Goal: Find specific page/section: Find specific page/section

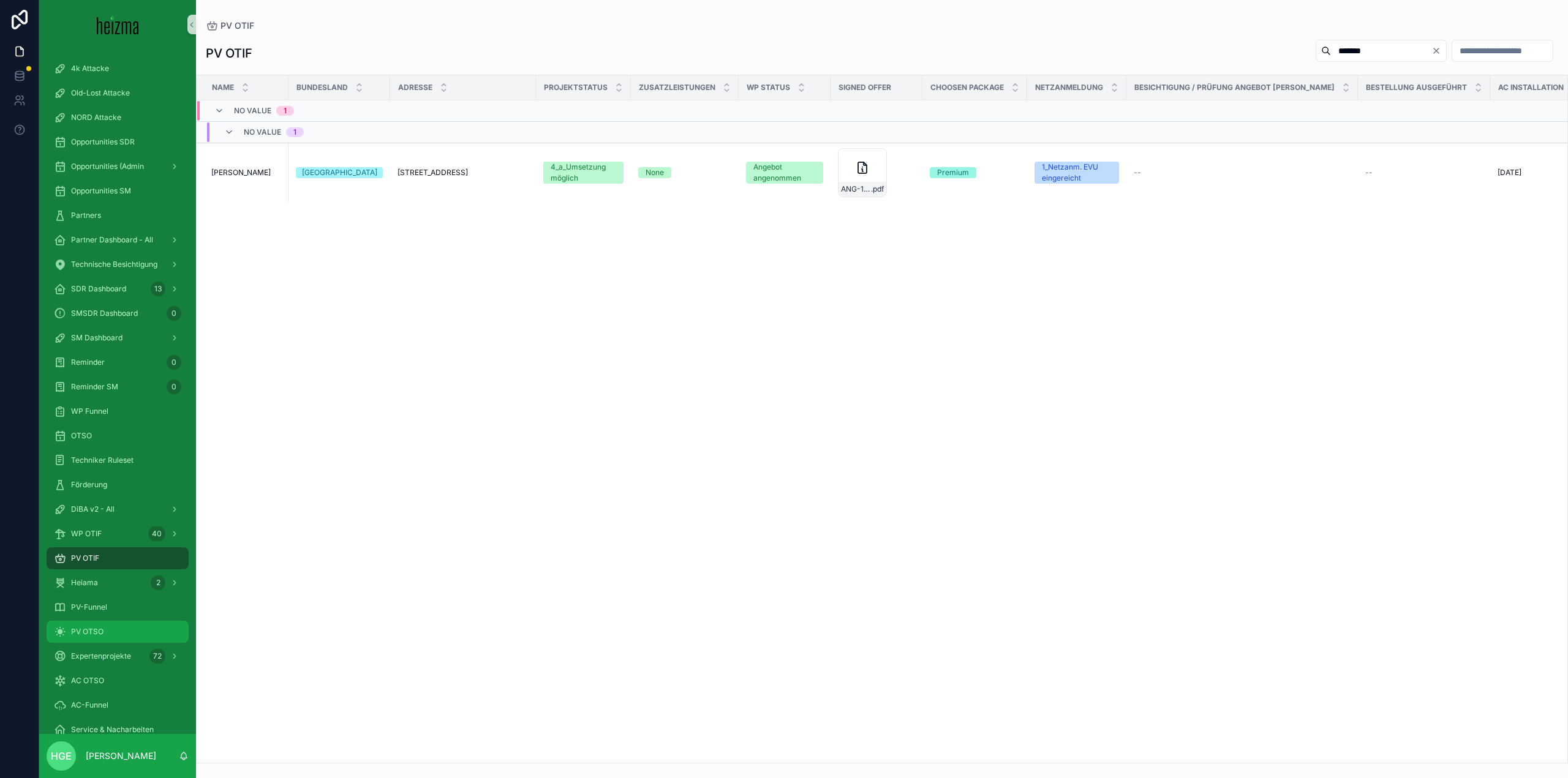
click at [91, 630] on span "PV OTSO" at bounding box center [86, 631] width 32 height 10
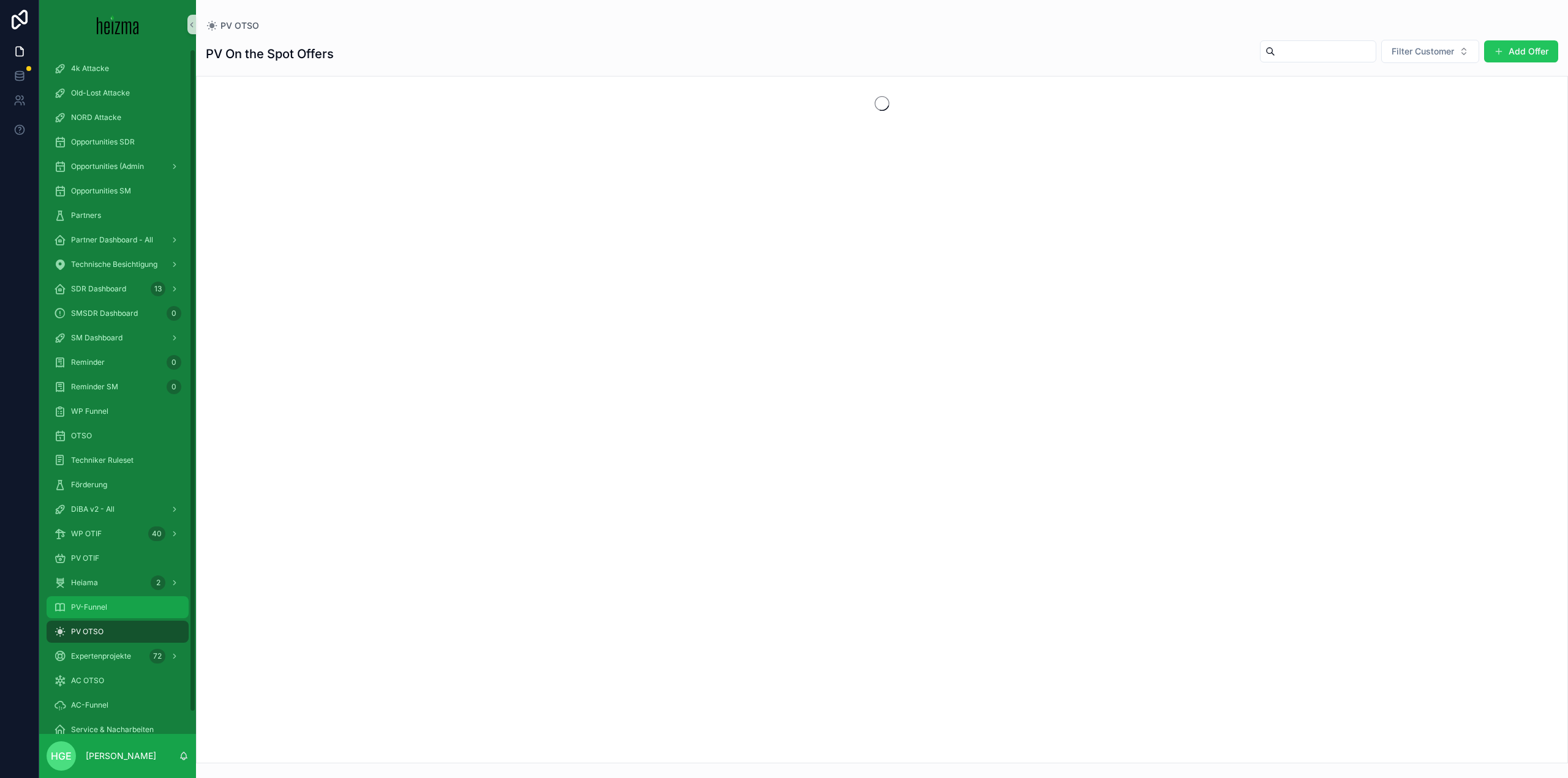
click at [121, 610] on div "PV-Funnel" at bounding box center [118, 606] width 128 height 19
click at [1452, 51] on input "scrollable content" at bounding box center [1502, 51] width 100 height 17
type input "*******"
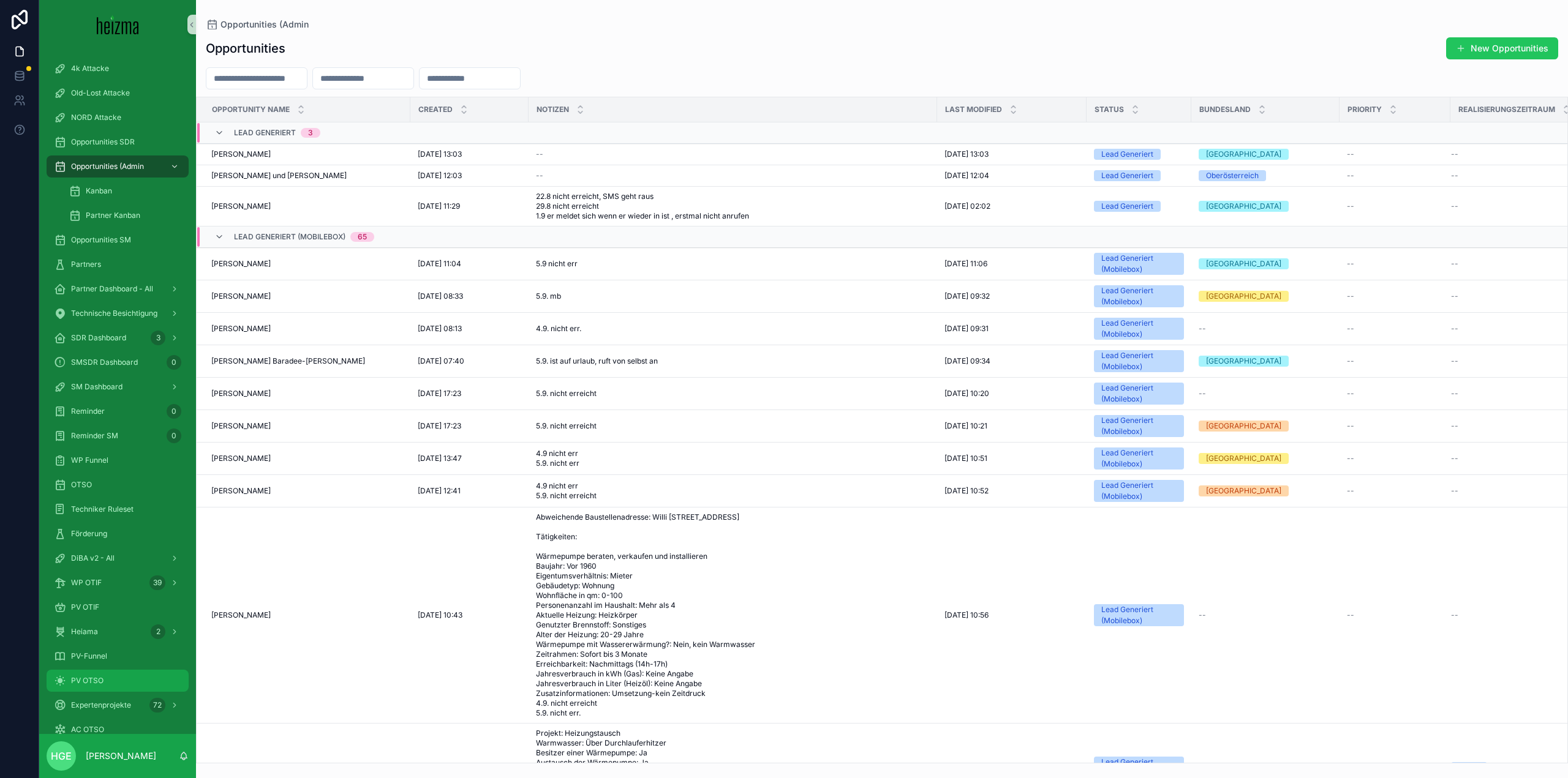
click at [126, 687] on div "PV OTSO" at bounding box center [118, 680] width 128 height 19
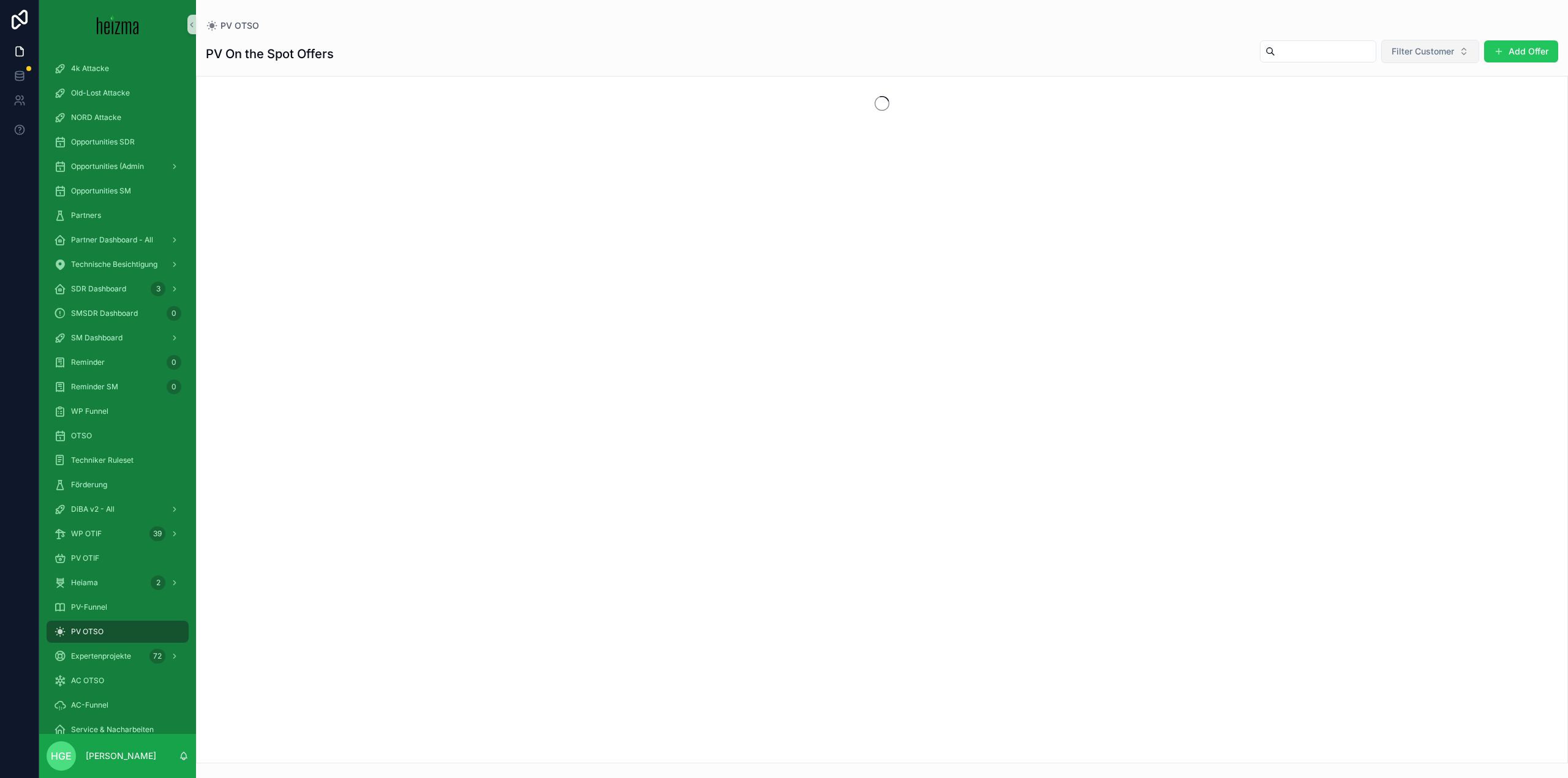
click at [1398, 60] on button "Filter Customer" at bounding box center [1430, 51] width 98 height 23
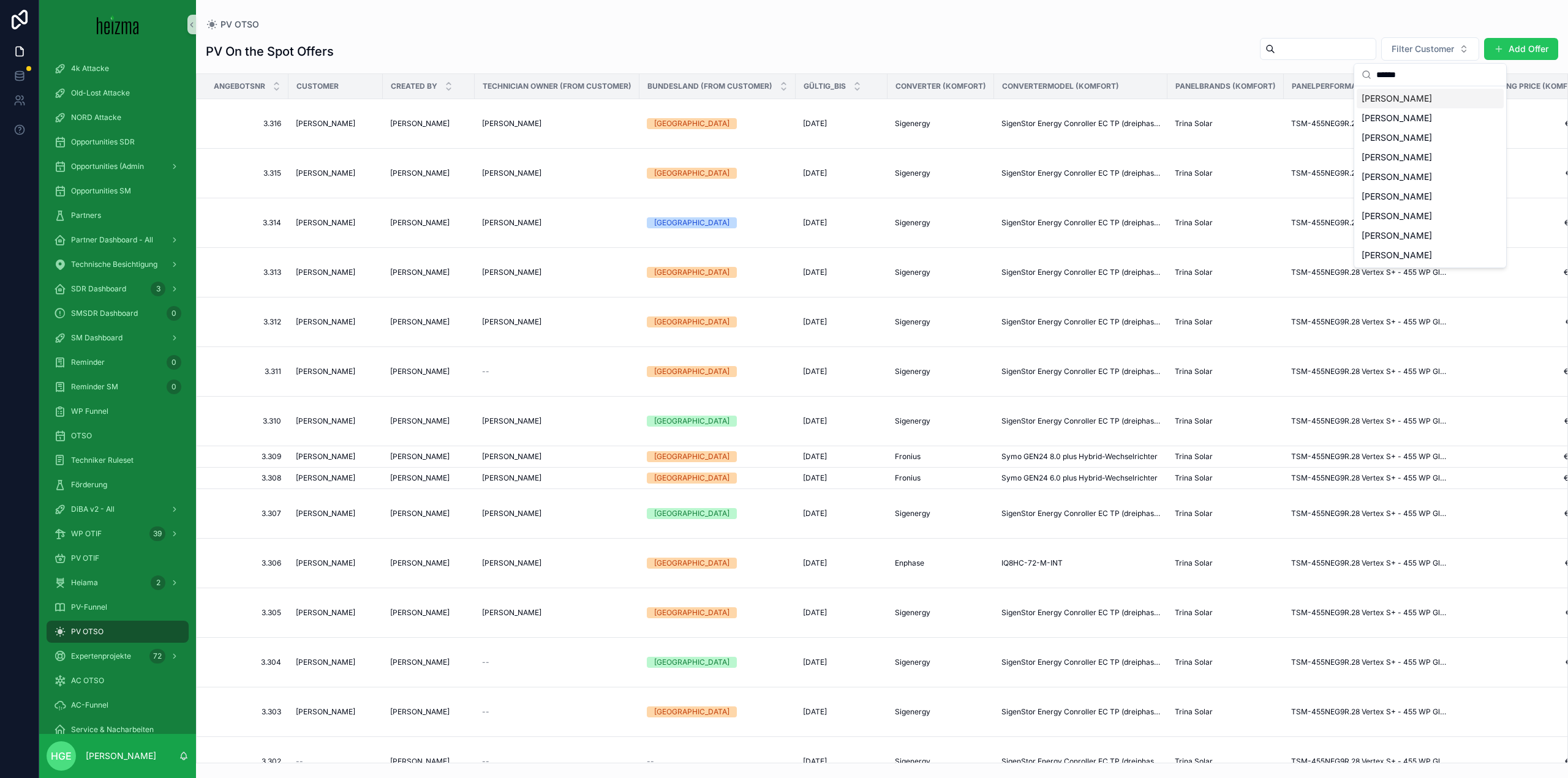
type input "******"
click at [1434, 213] on div "[PERSON_NAME]" at bounding box center [1430, 216] width 147 height 19
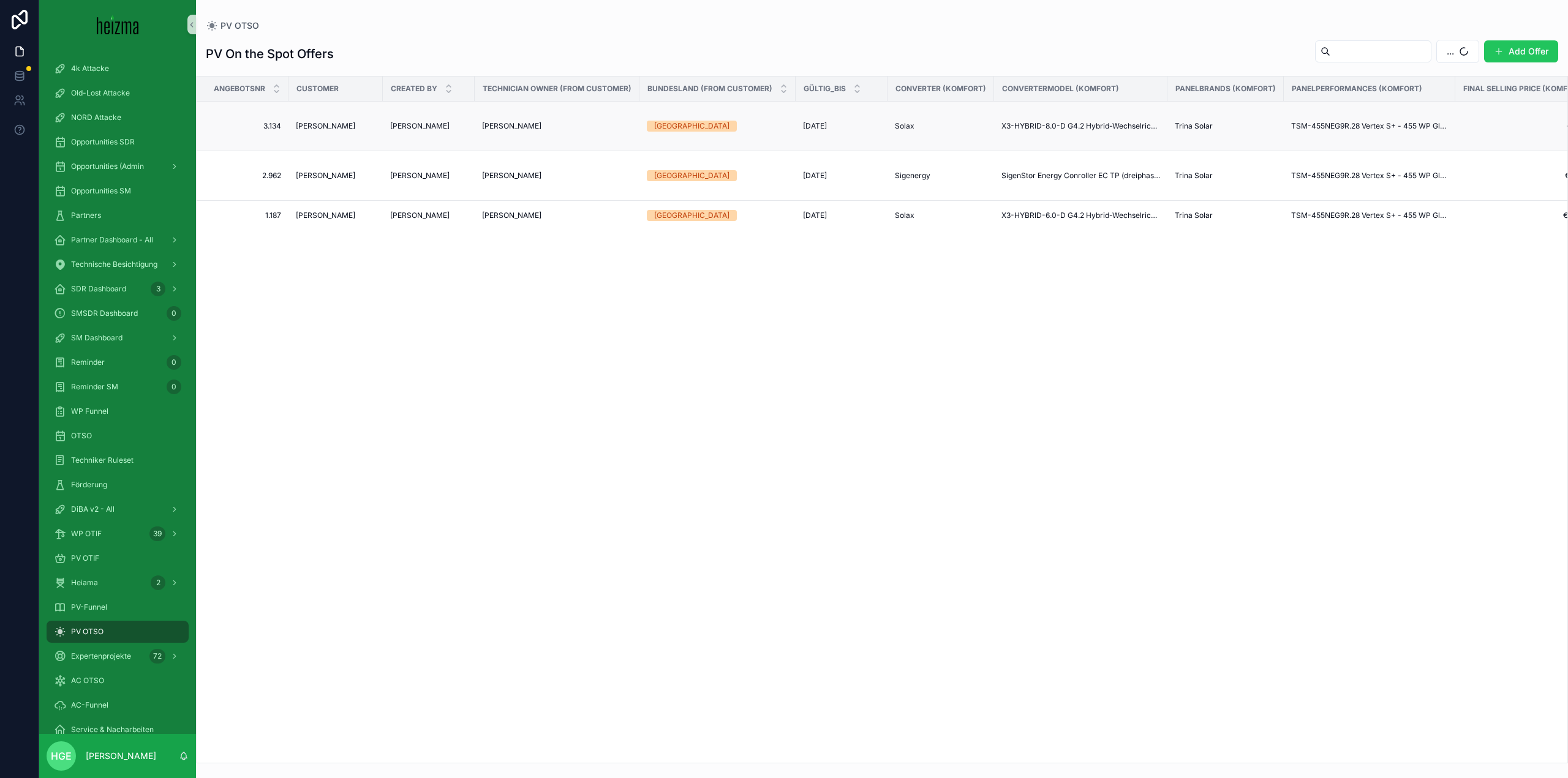
click at [328, 130] on span "[PERSON_NAME]" at bounding box center [325, 126] width 60 height 10
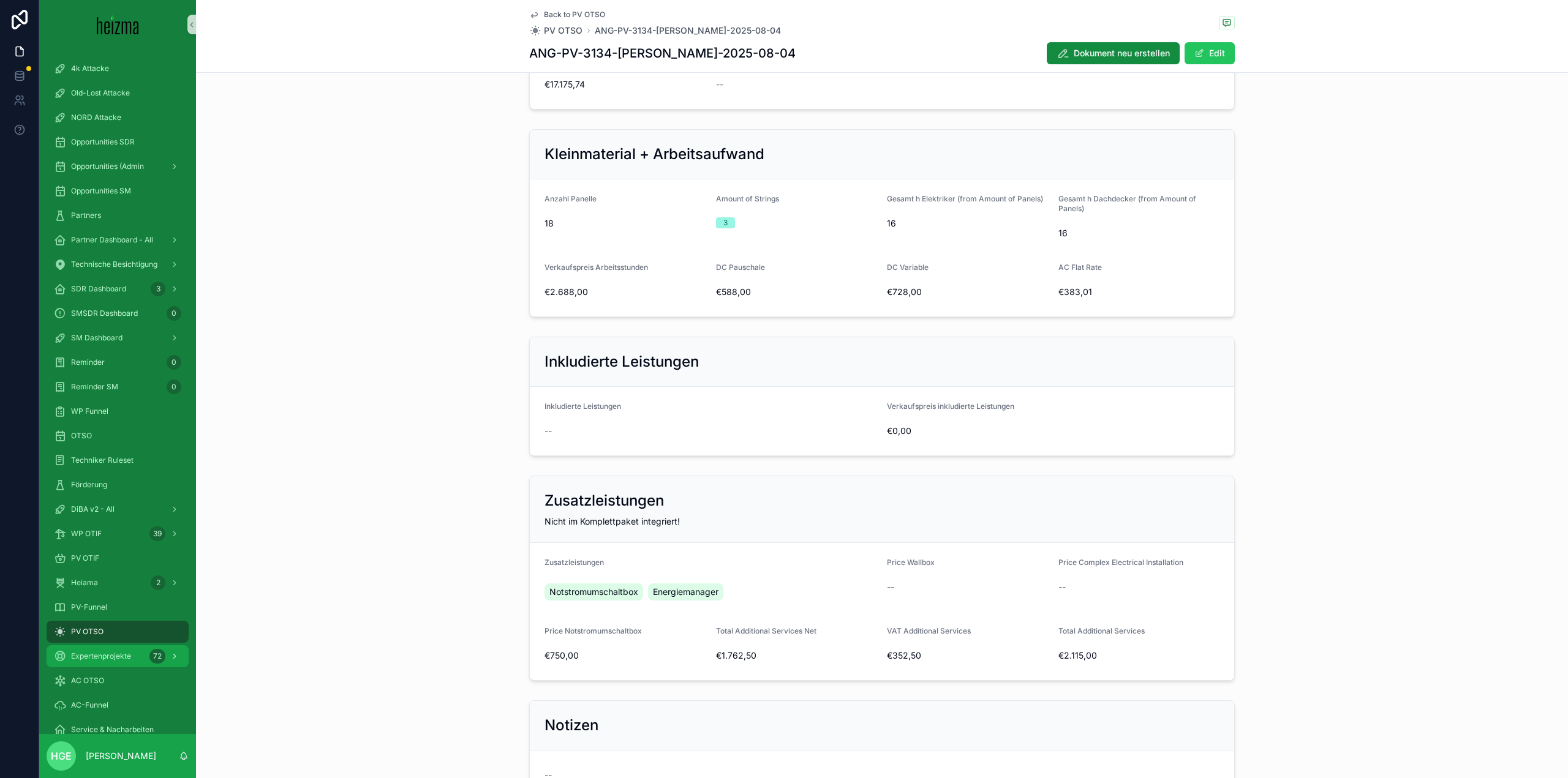
scroll to position [605, 0]
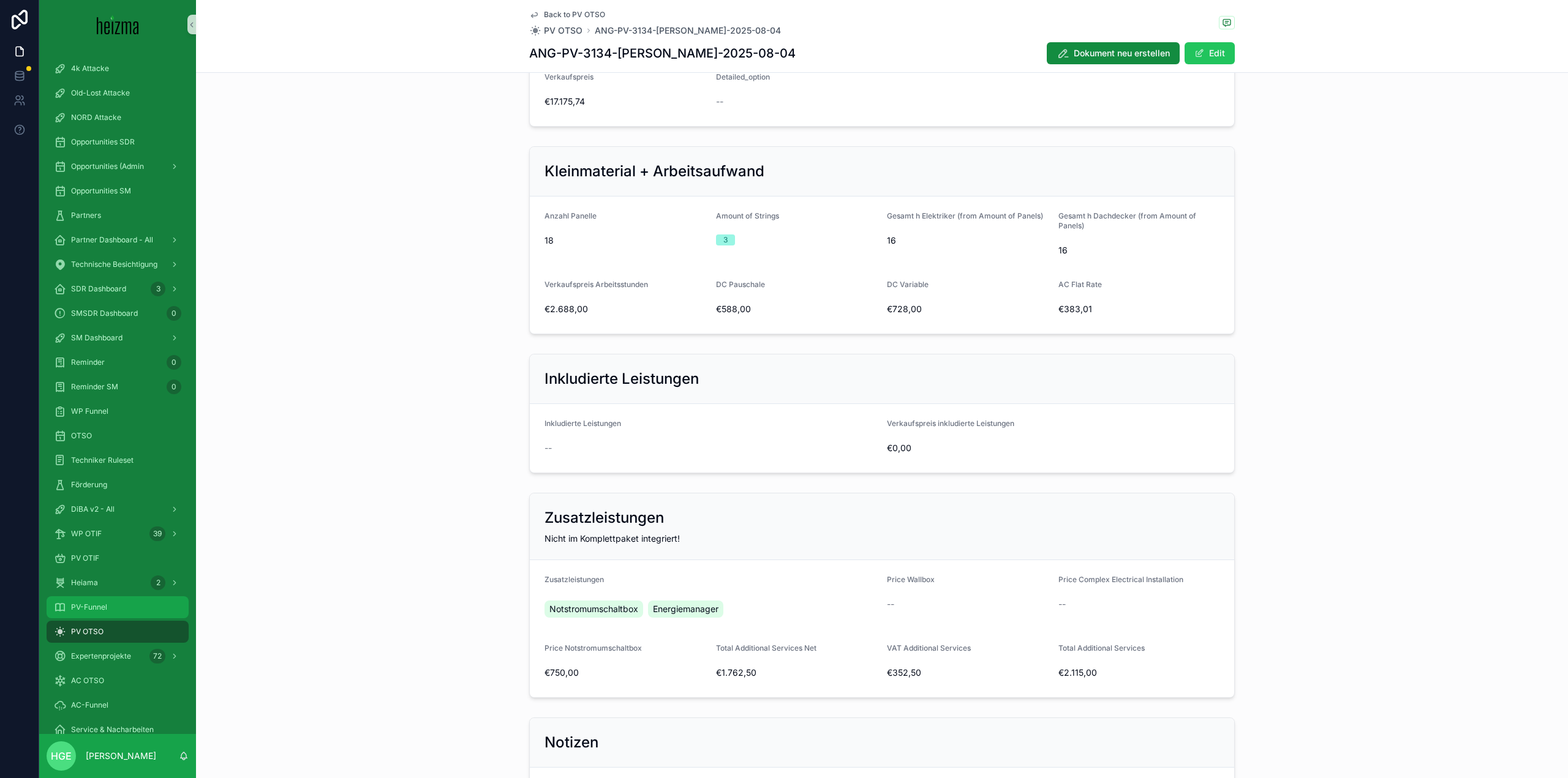
click at [120, 597] on div "PV-Funnel" at bounding box center [118, 606] width 128 height 19
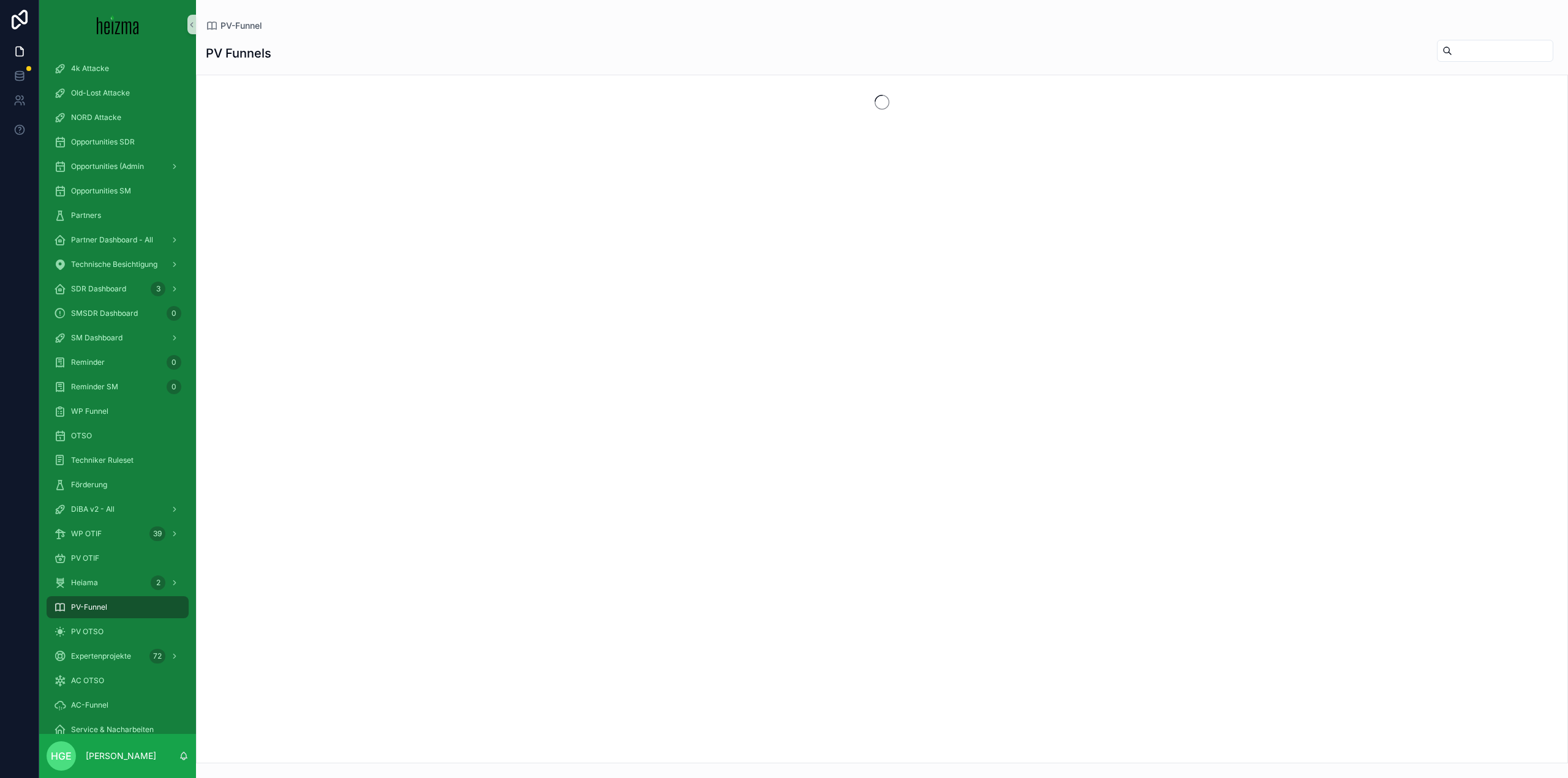
click at [1452, 56] on input "scrollable content" at bounding box center [1502, 51] width 100 height 17
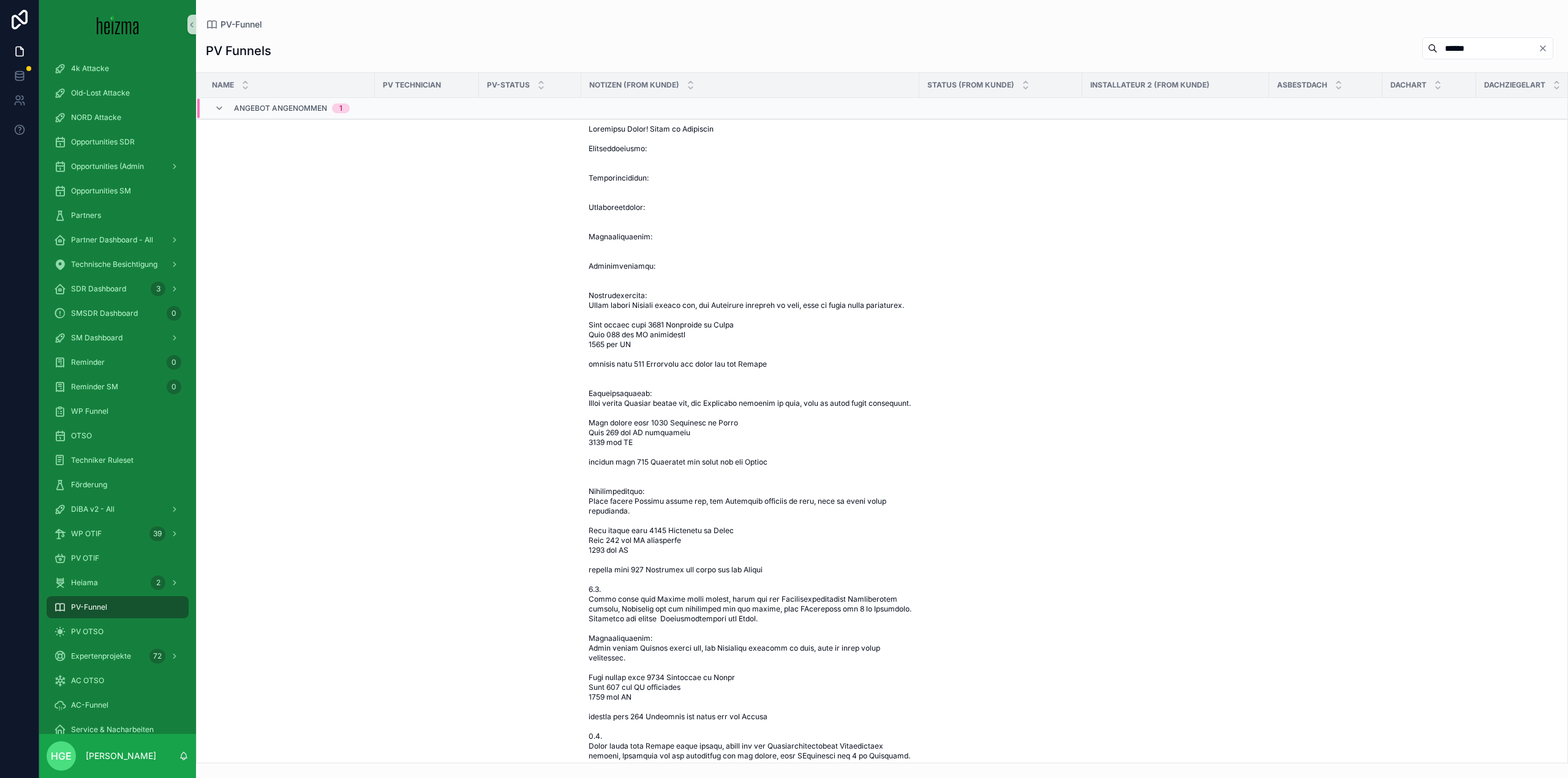
type input "******"
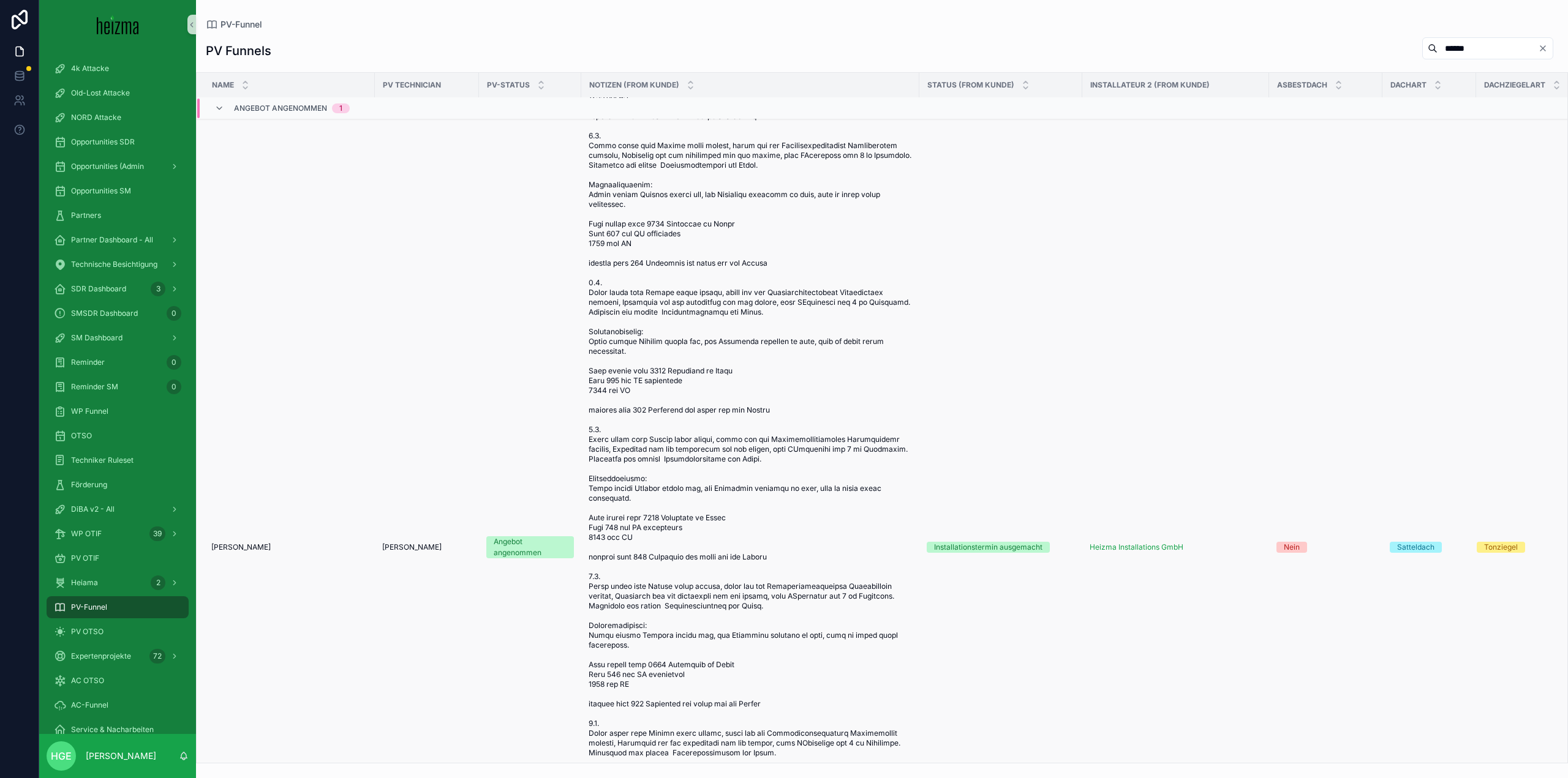
scroll to position [551, 0]
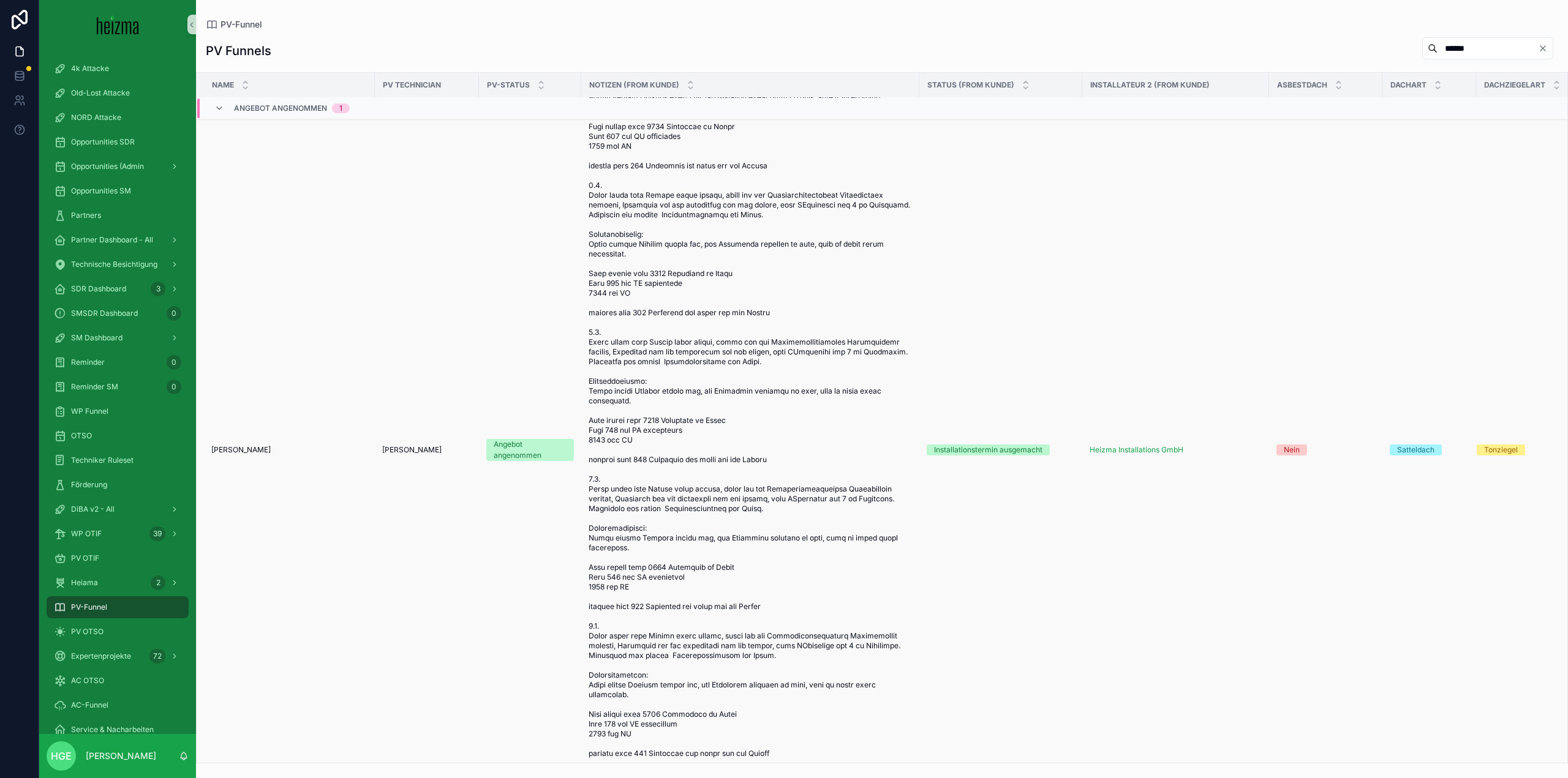
click at [251, 455] on span "[PERSON_NAME]" at bounding box center [241, 449] width 60 height 10
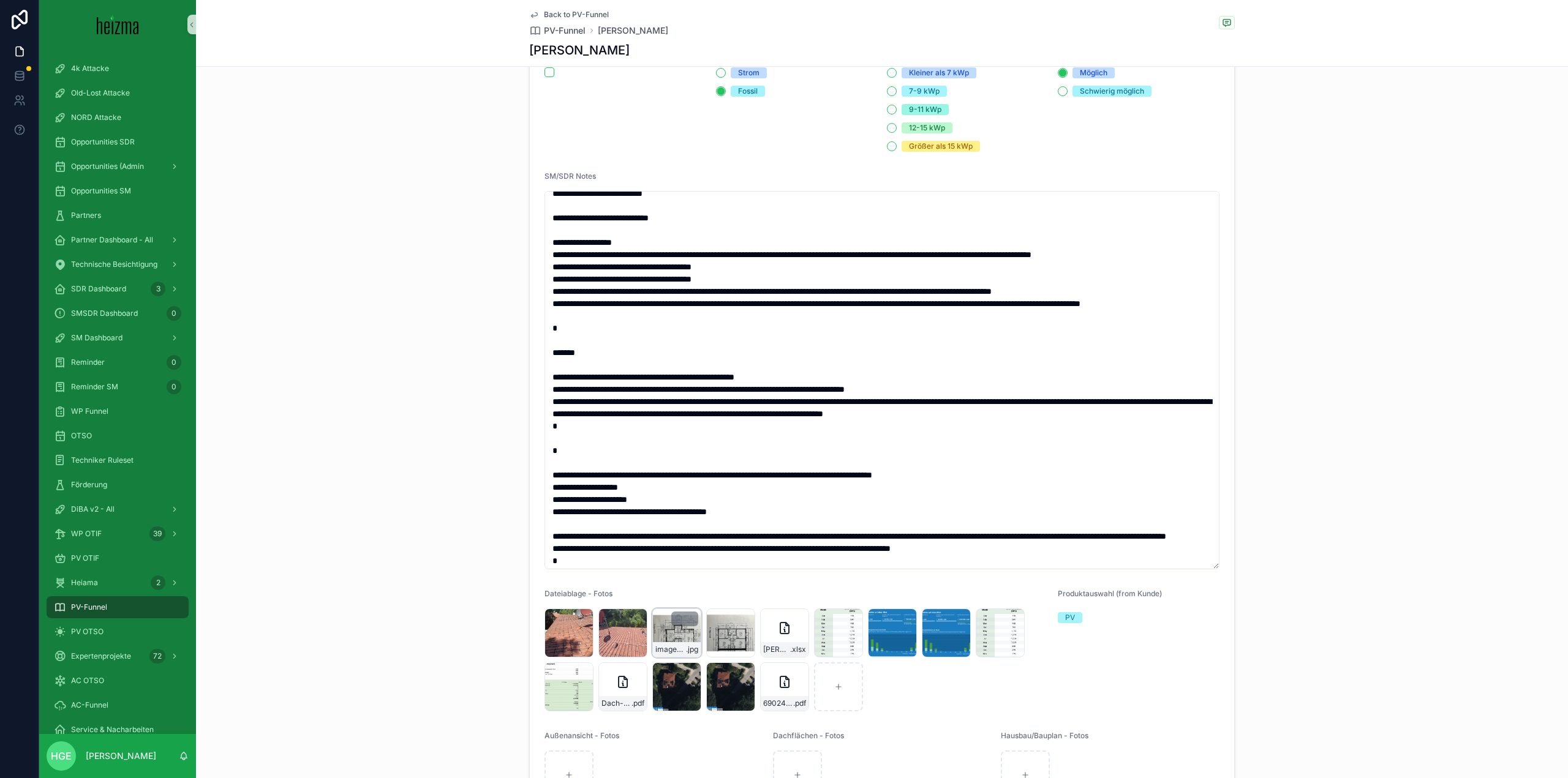
scroll to position [122, 0]
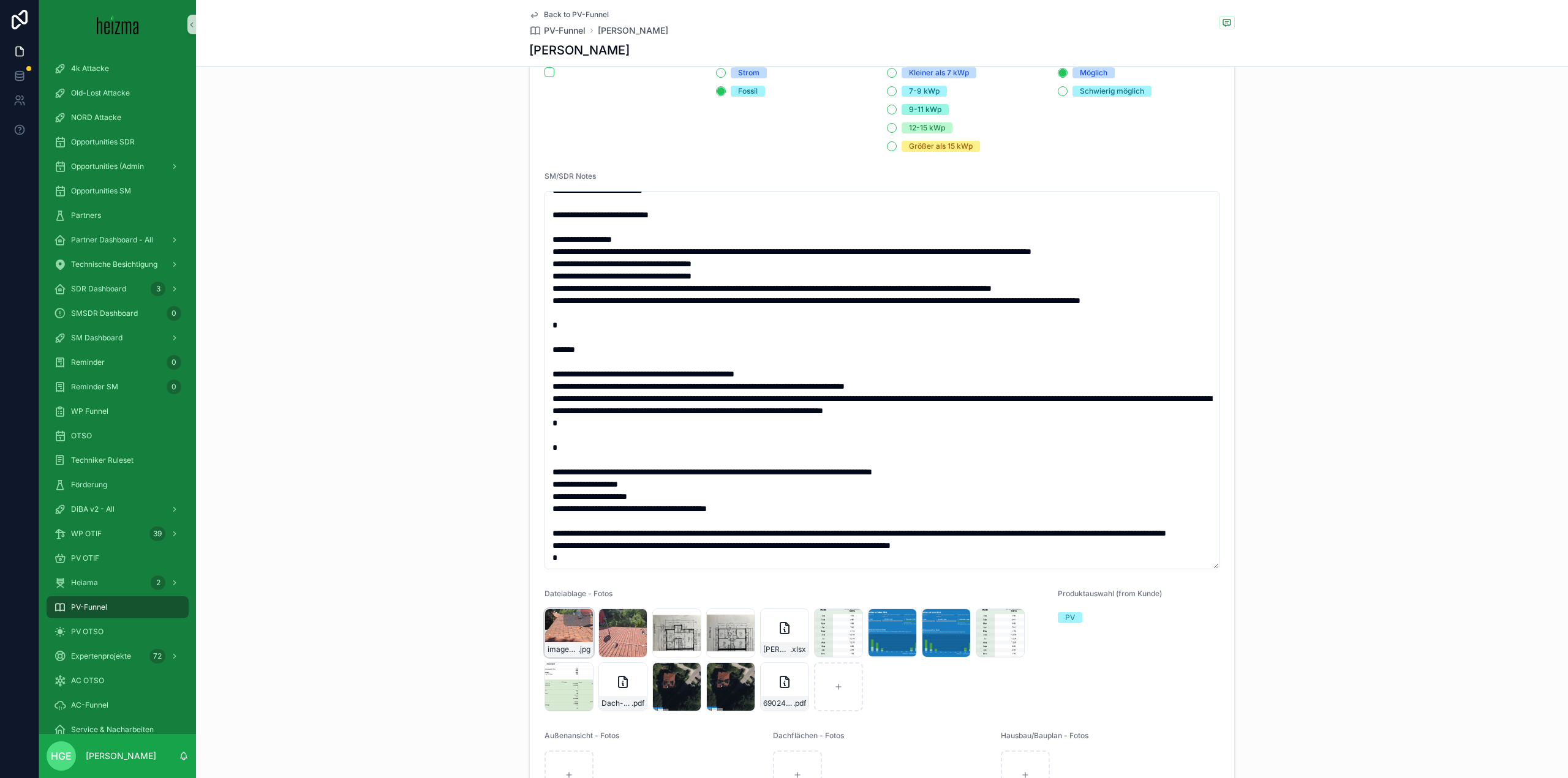
click at [562, 648] on div "image002 .jpg" at bounding box center [568, 632] width 49 height 49
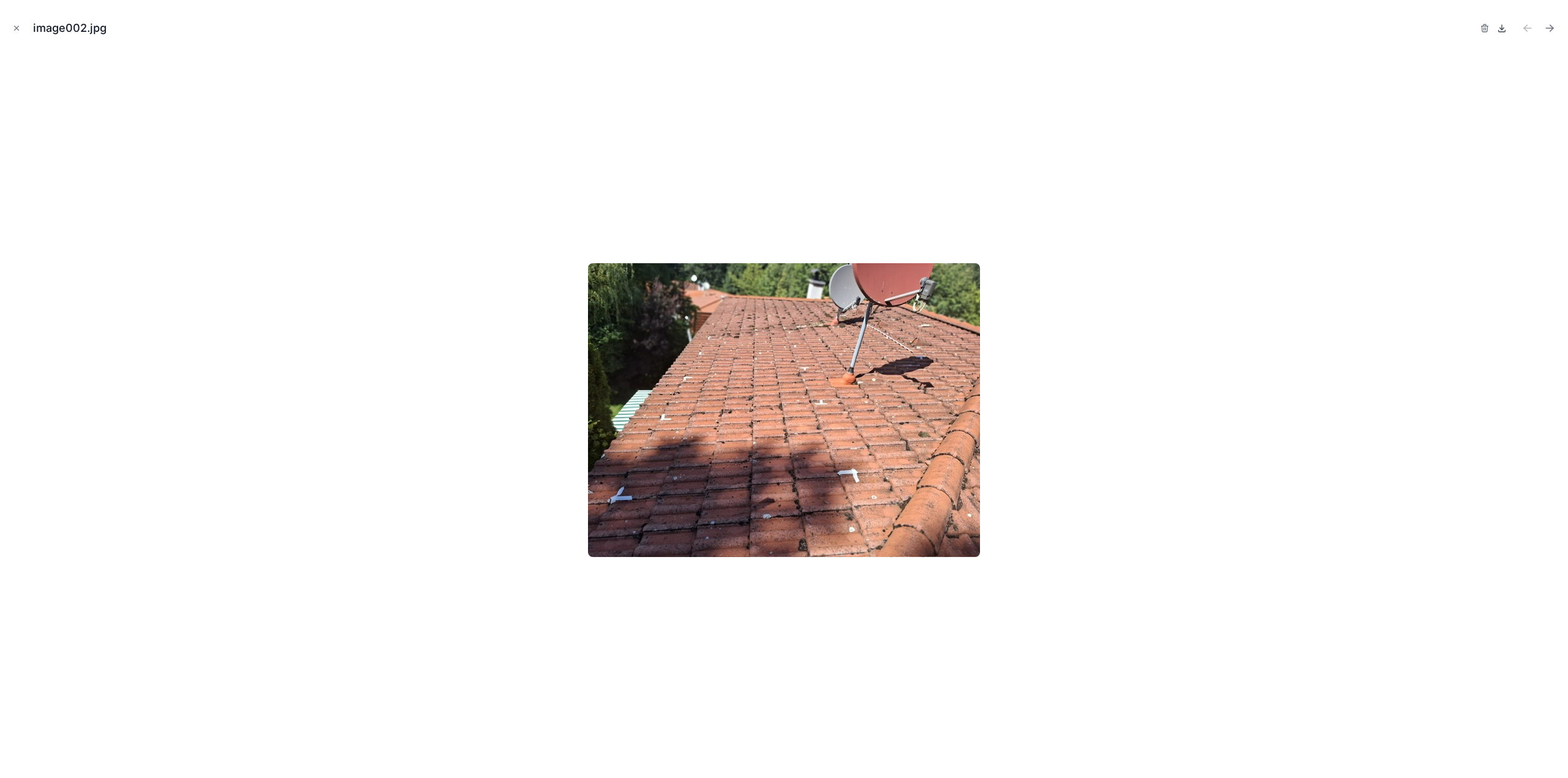
click at [1502, 29] on icon at bounding box center [1502, 27] width 0 height 5
drag, startPoint x: 16, startPoint y: 28, endPoint x: 538, endPoint y: 559, distance: 744.6
click at [16, 28] on icon "Close modal" at bounding box center [16, 28] width 8 height 8
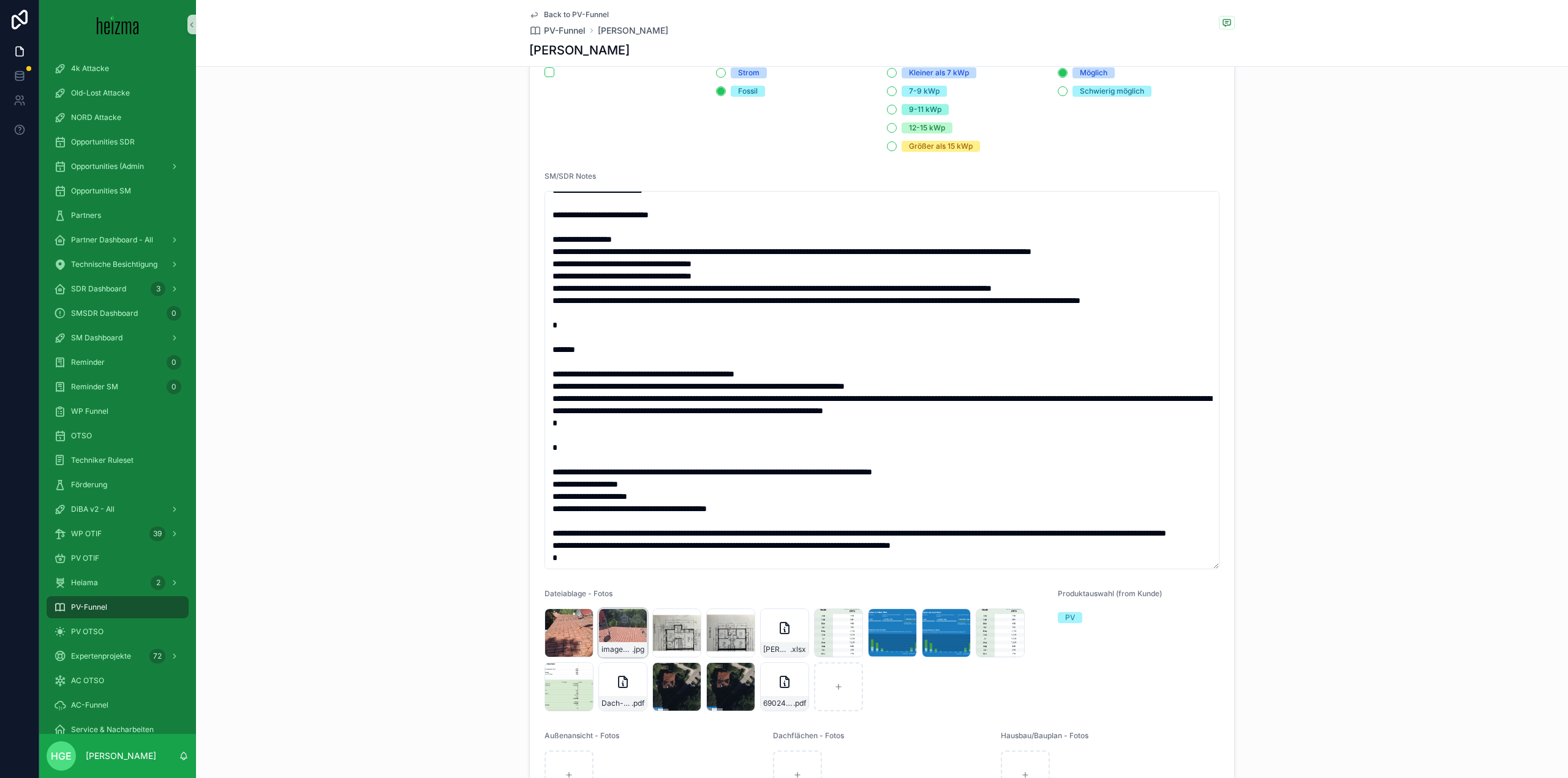
click at [614, 641] on div "image003 .jpg" at bounding box center [622, 632] width 49 height 49
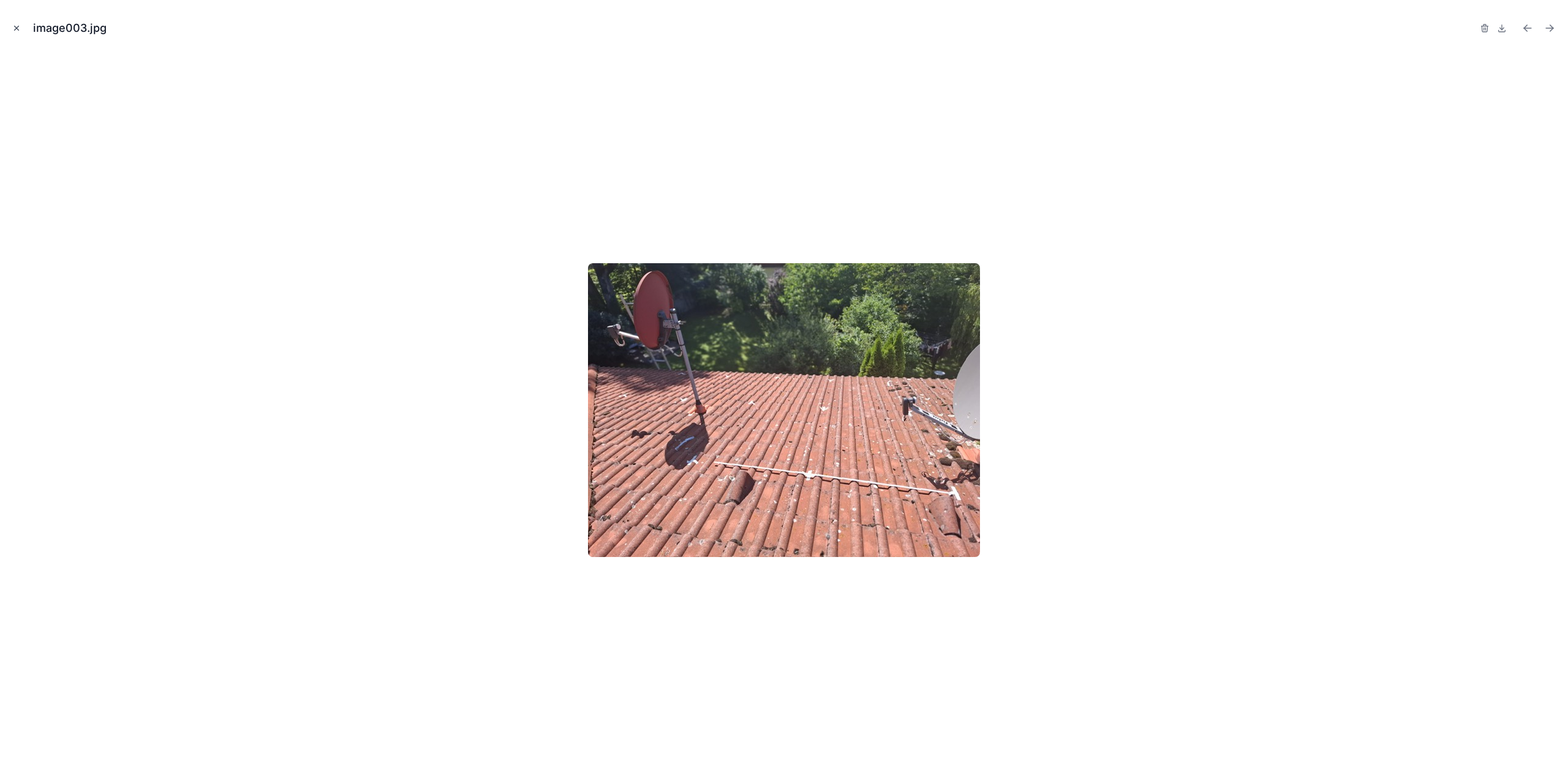
click at [17, 28] on icon "Close modal" at bounding box center [16, 28] width 8 height 8
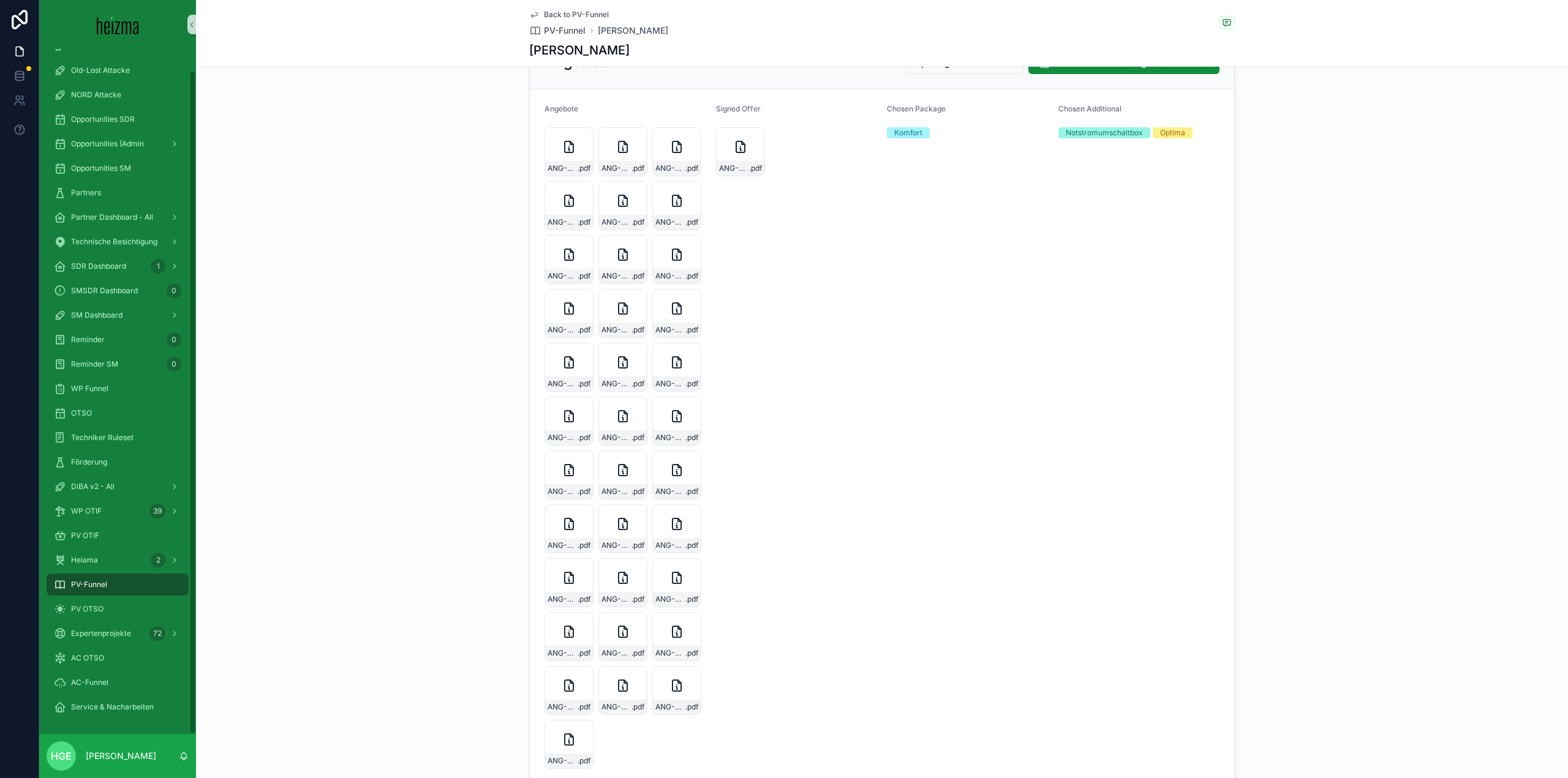
scroll to position [4471, 0]
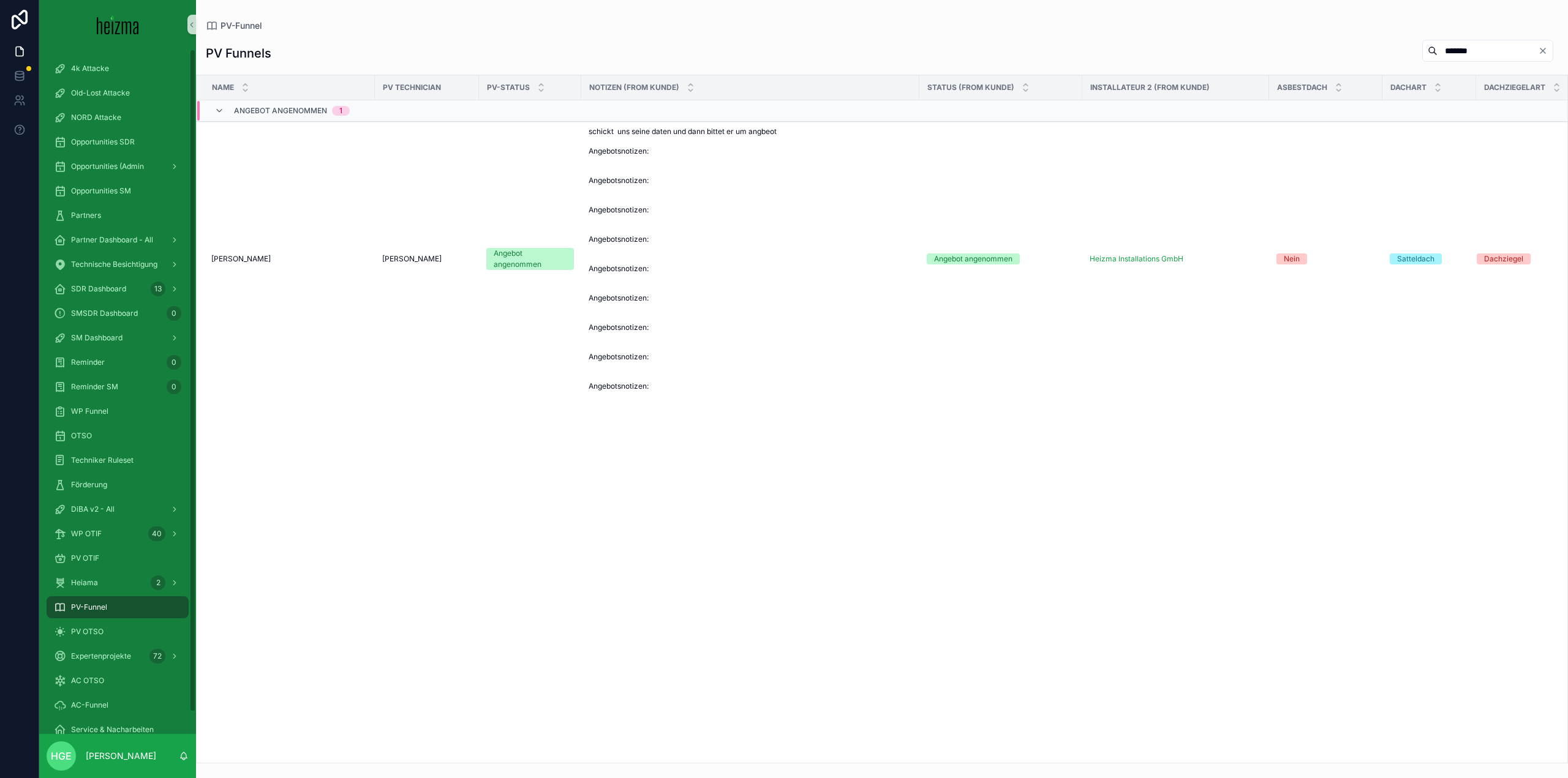
click at [128, 549] on div "PV OTIF" at bounding box center [118, 558] width 128 height 19
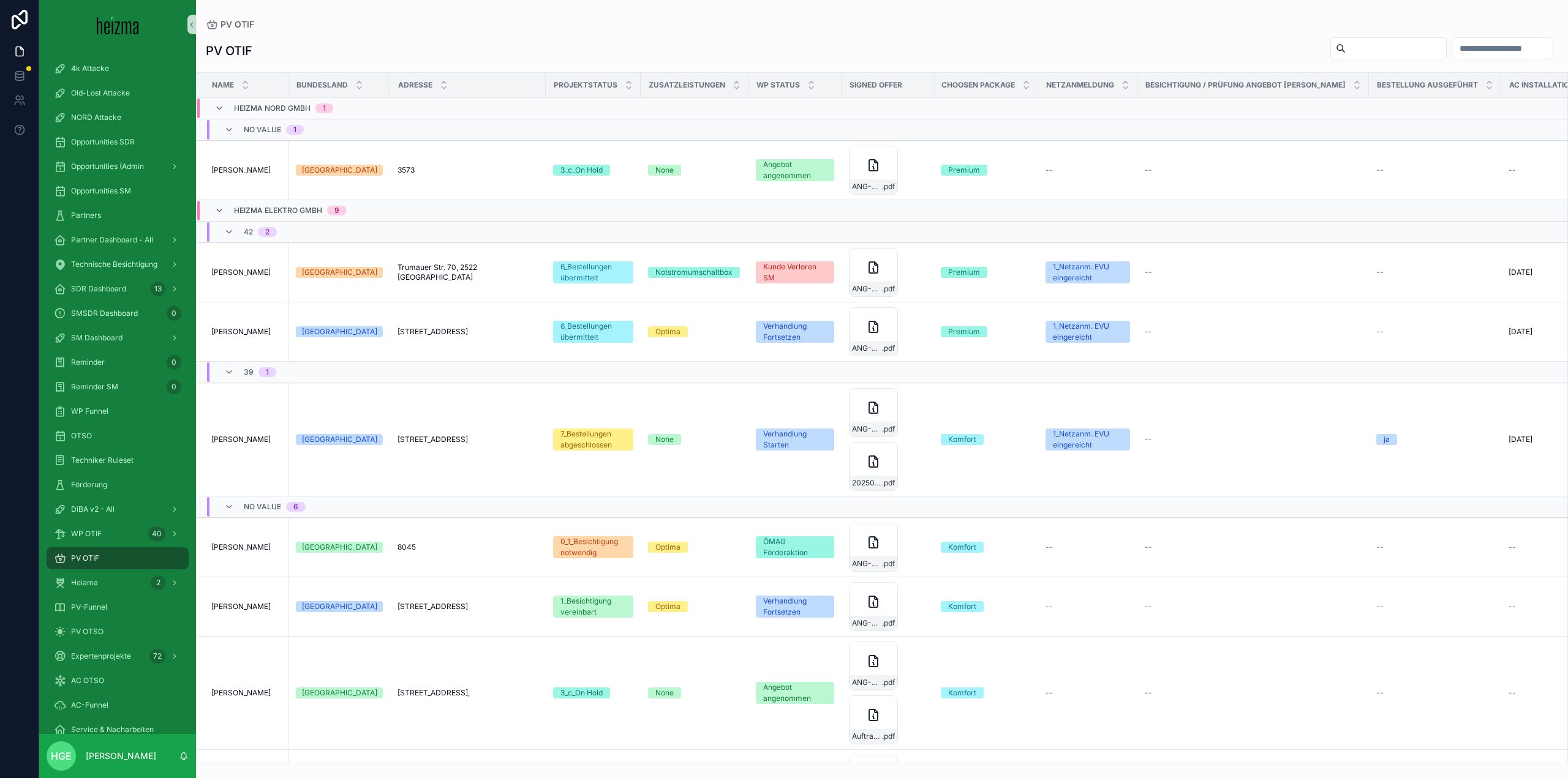
click at [1346, 43] on input "scrollable content" at bounding box center [1395, 48] width 100 height 17
type input "******"
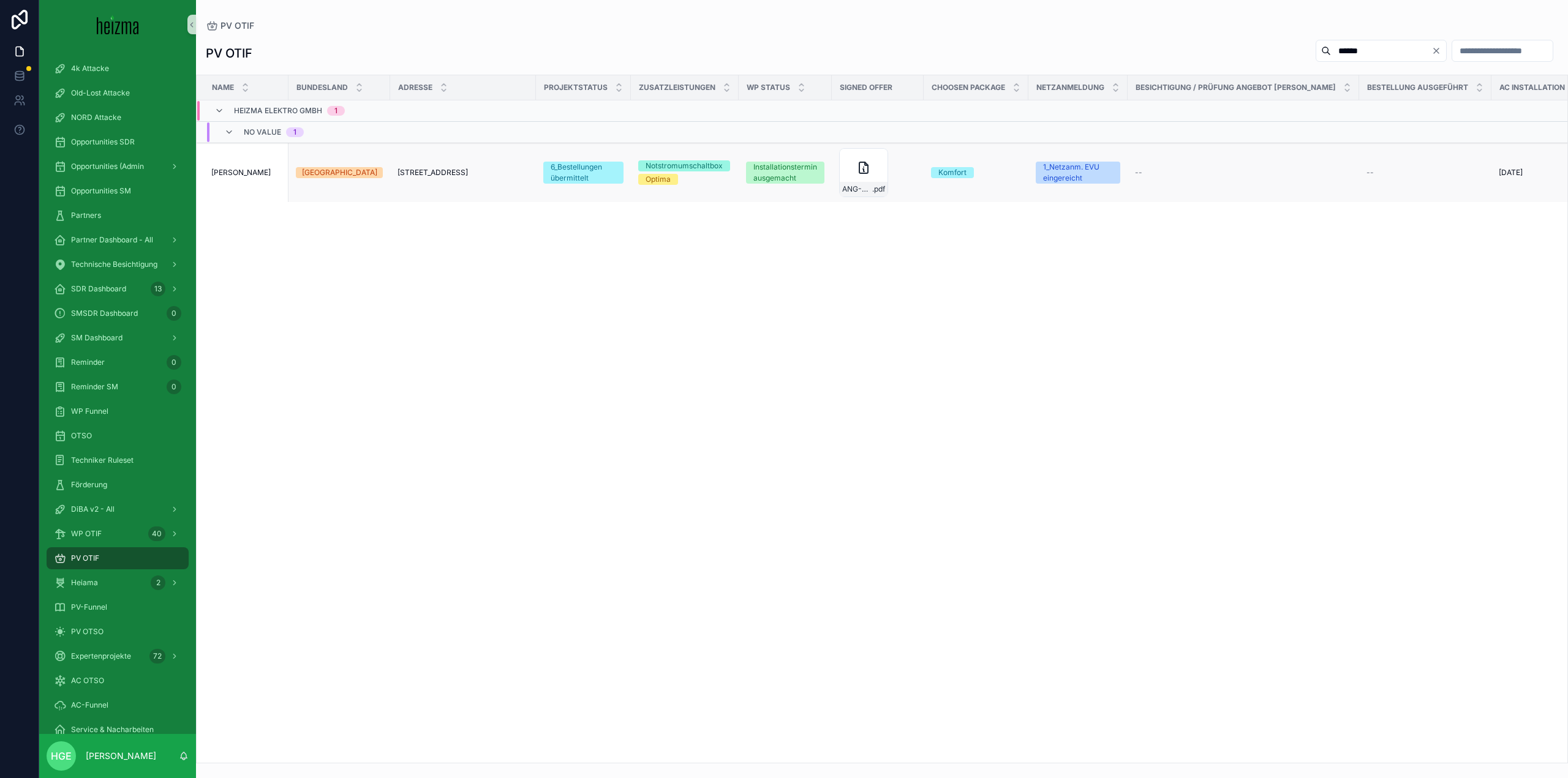
click at [253, 172] on span "[PERSON_NAME]" at bounding box center [241, 173] width 60 height 10
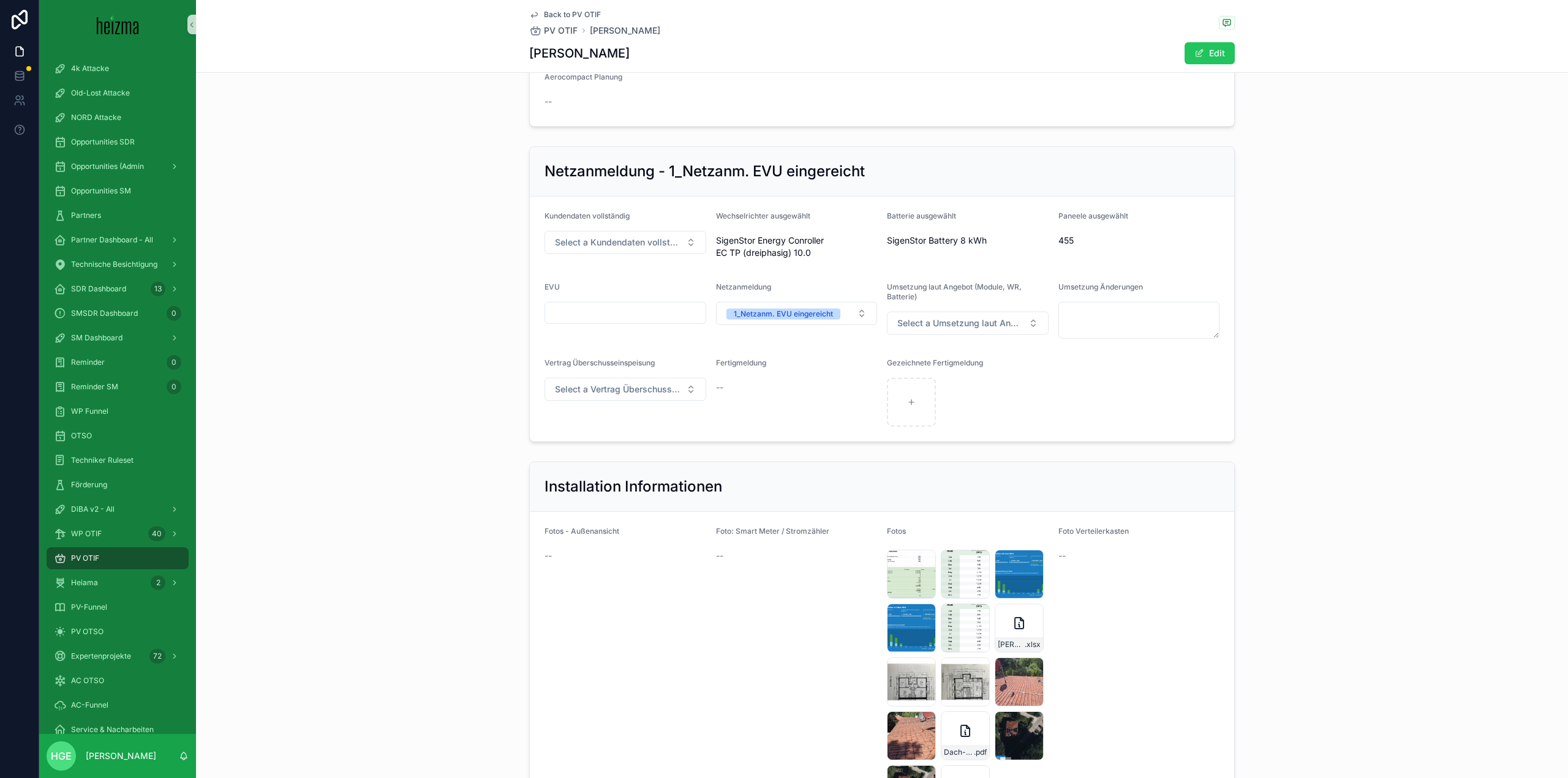
scroll to position [1408, 0]
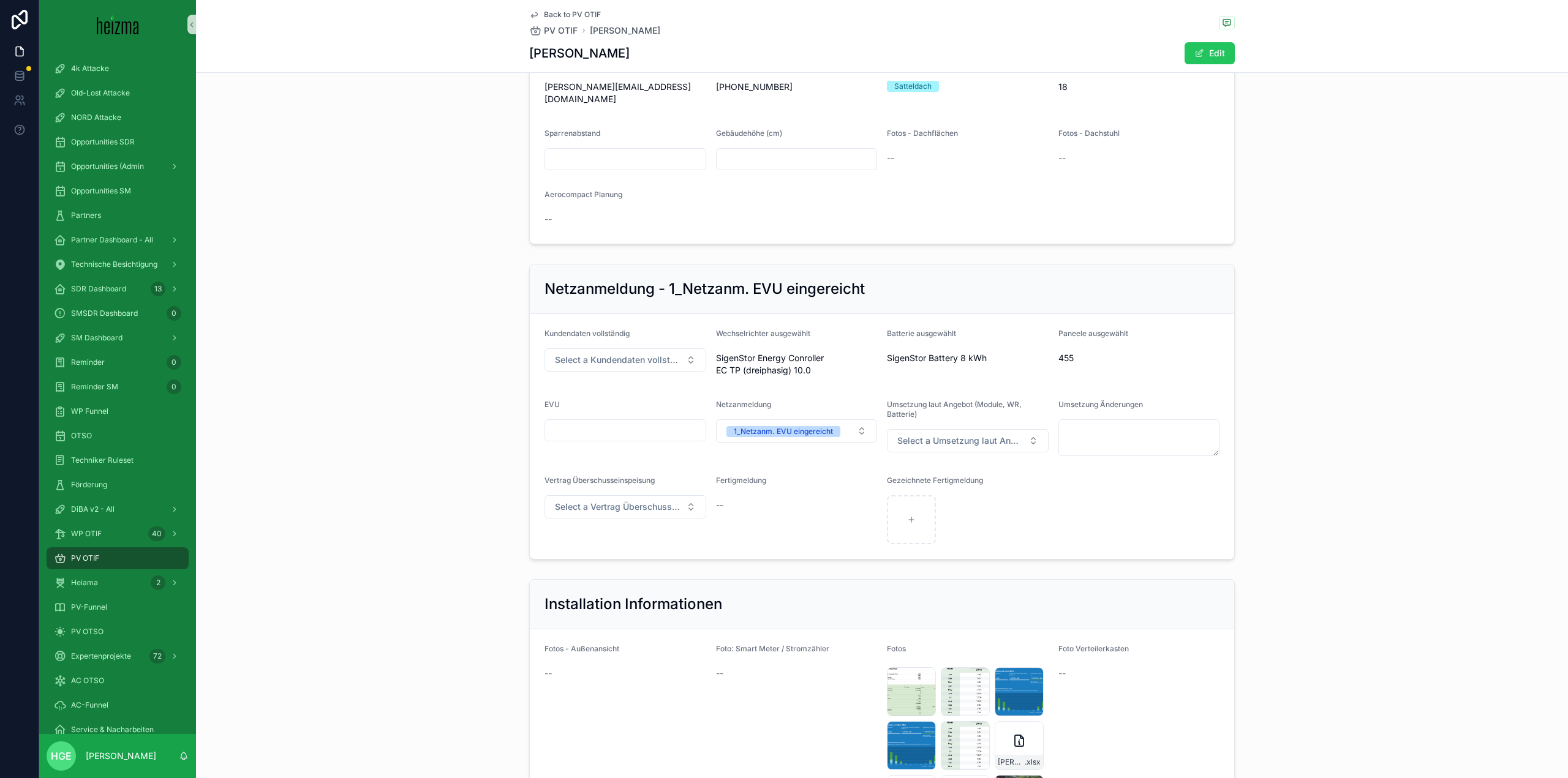
click at [653, 439] on input "scrollable content" at bounding box center [625, 430] width 161 height 17
type input "*******"
click at [1267, 544] on div "Netzanmeldung - 1_Netzanm. EVU eingereicht Kundendaten vollständig Select a Kun…" at bounding box center [881, 412] width 1372 height 306
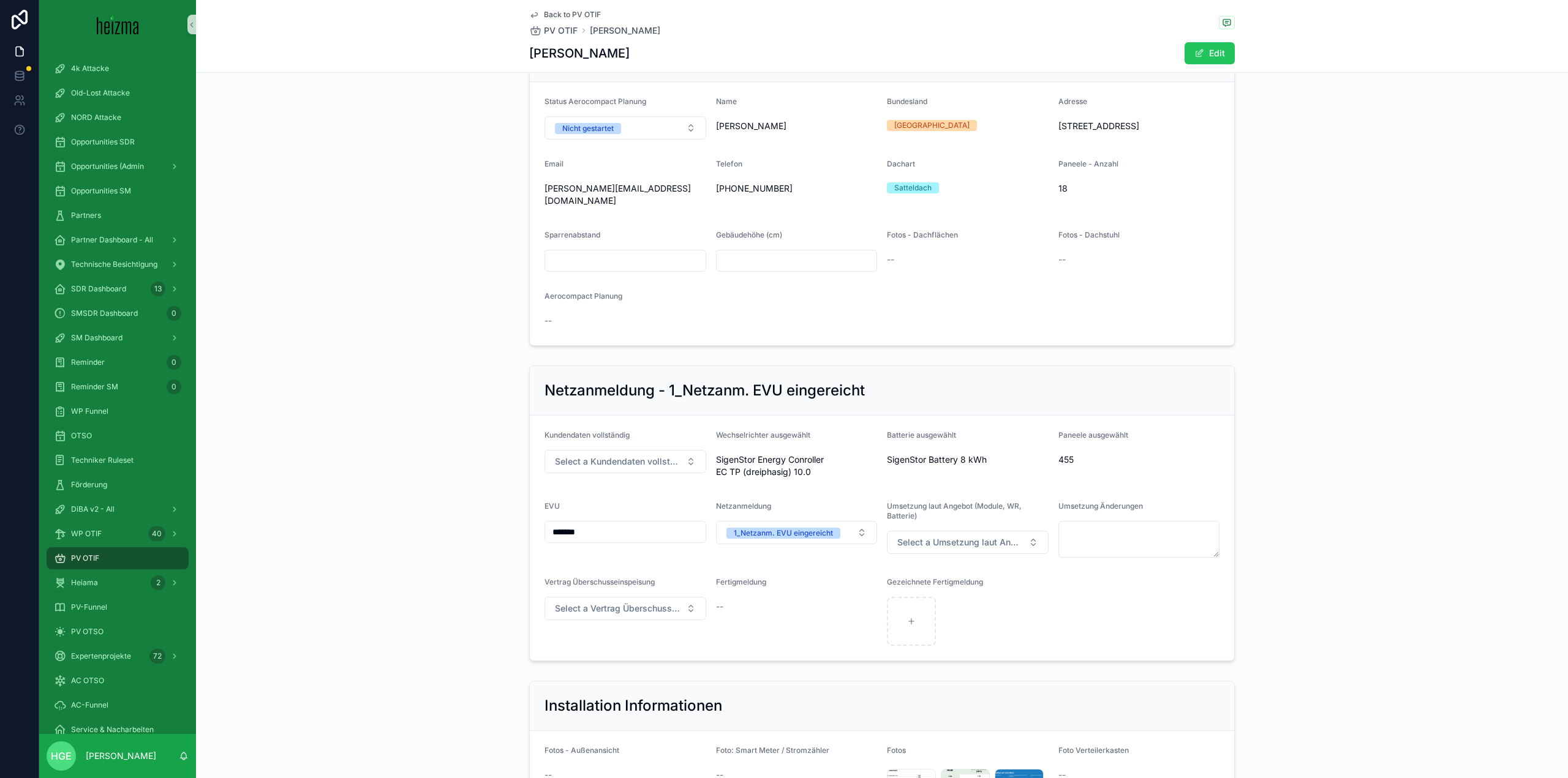
scroll to position [1469, 0]
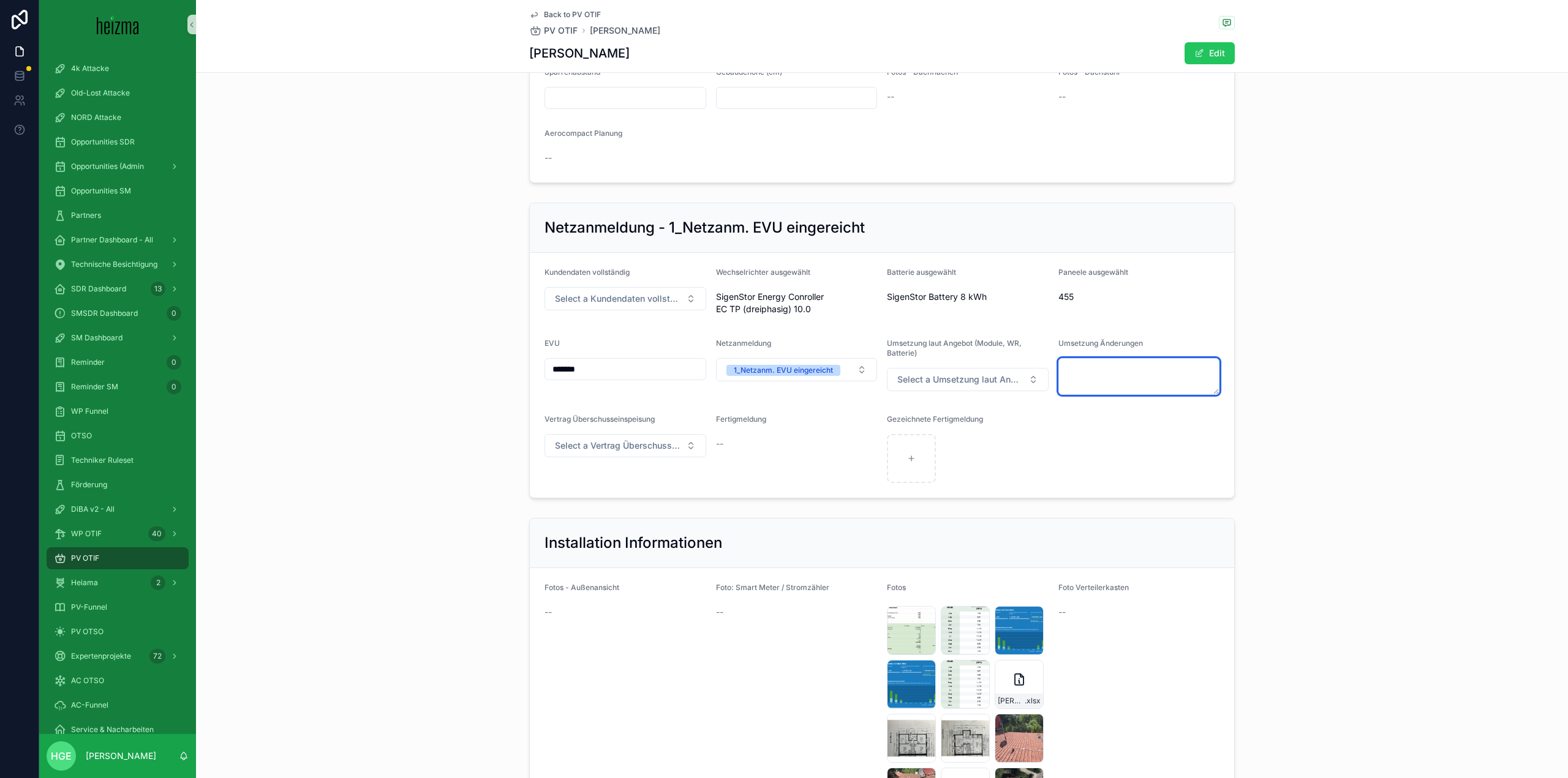
click at [1098, 387] on textarea "scrollable content" at bounding box center [1139, 377] width 162 height 37
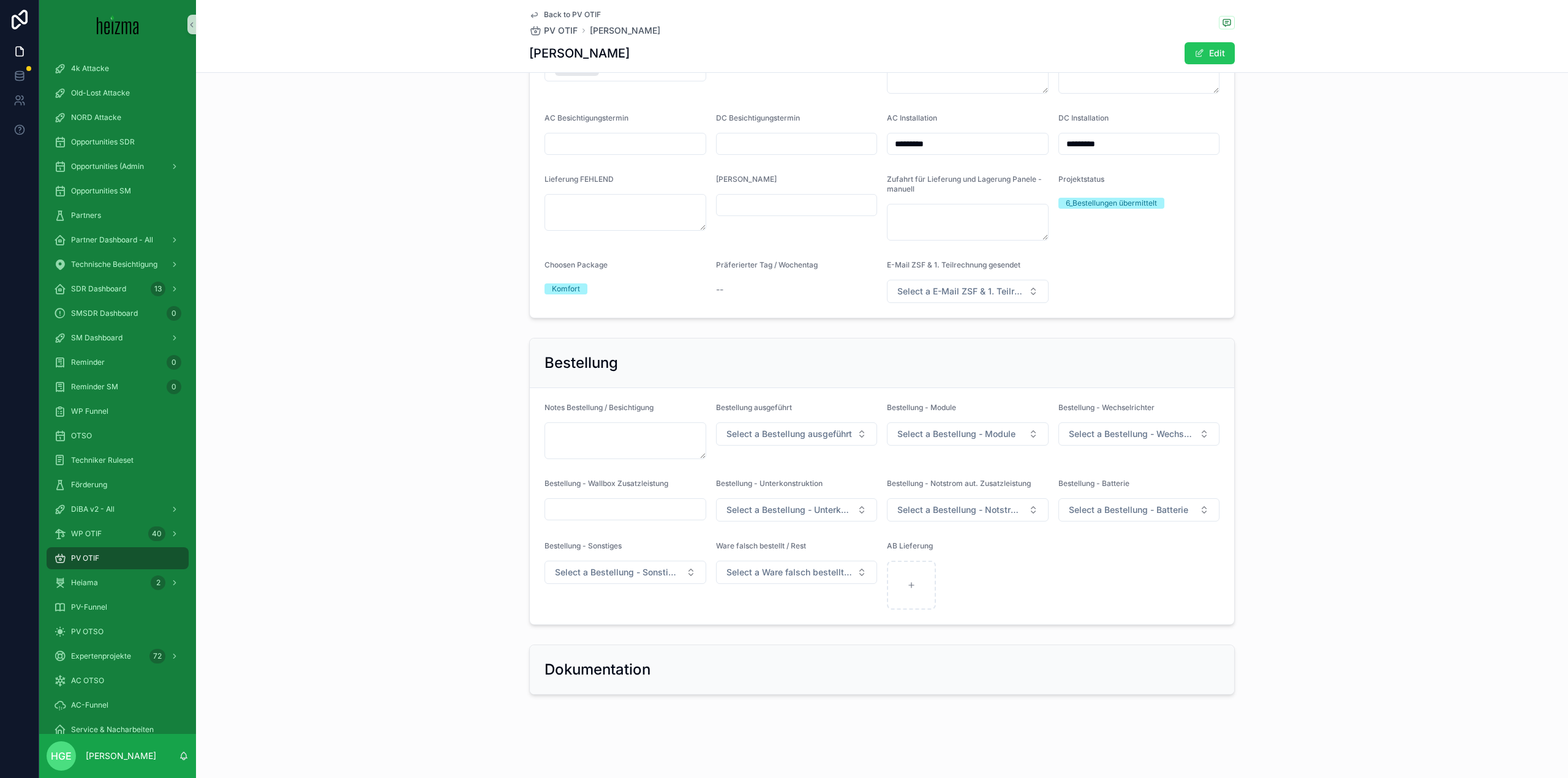
scroll to position [2635, 0]
type textarea "**********"
click at [890, 586] on div "scrollable content" at bounding box center [911, 584] width 49 height 49
type input "**********"
click at [756, 436] on span "Select a Bestellung ausgeführt" at bounding box center [789, 434] width 126 height 12
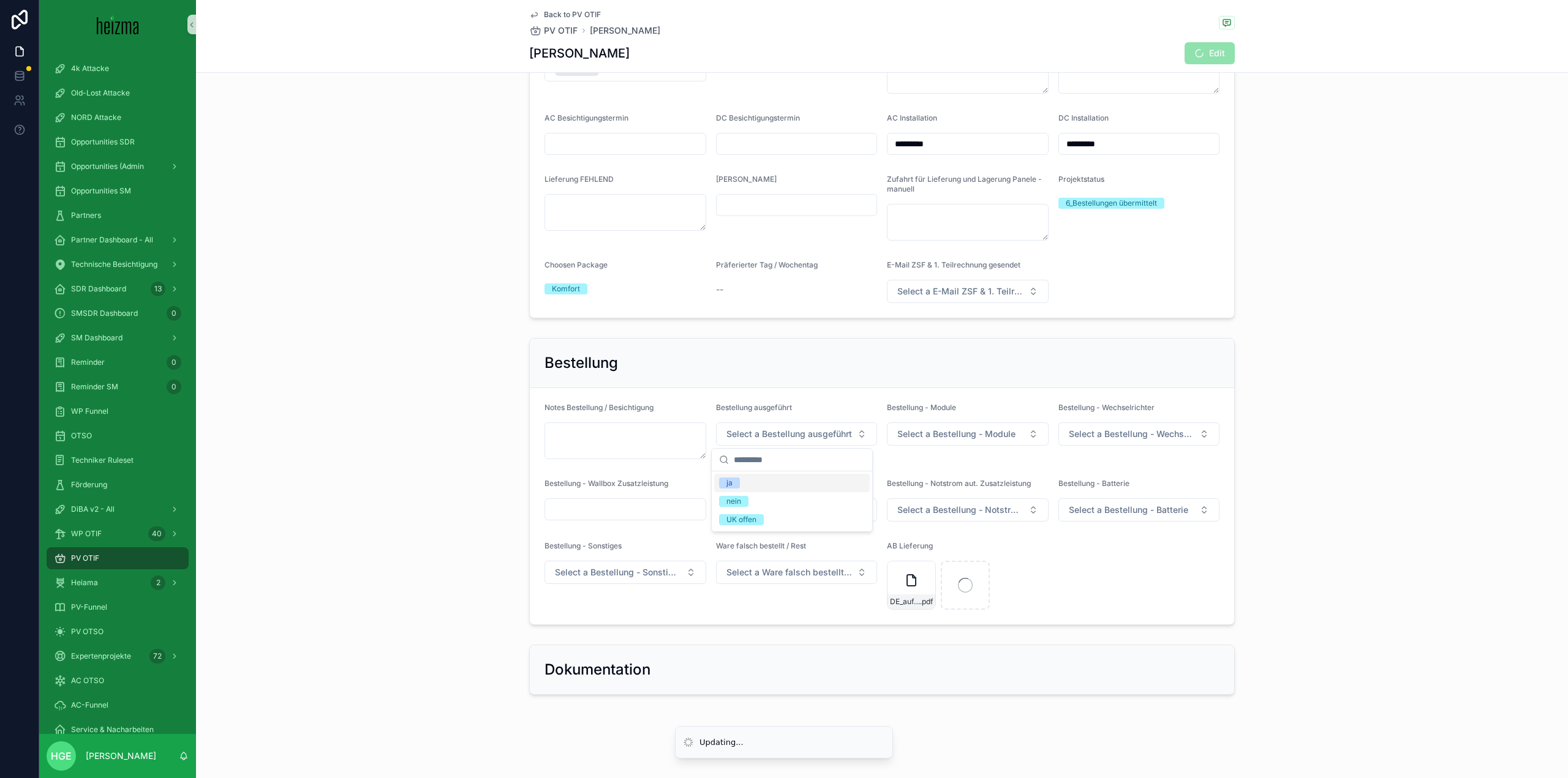
click at [767, 484] on div "ja" at bounding box center [791, 483] width 155 height 18
click at [983, 432] on span "Select a Bestellung - Module" at bounding box center [956, 434] width 119 height 12
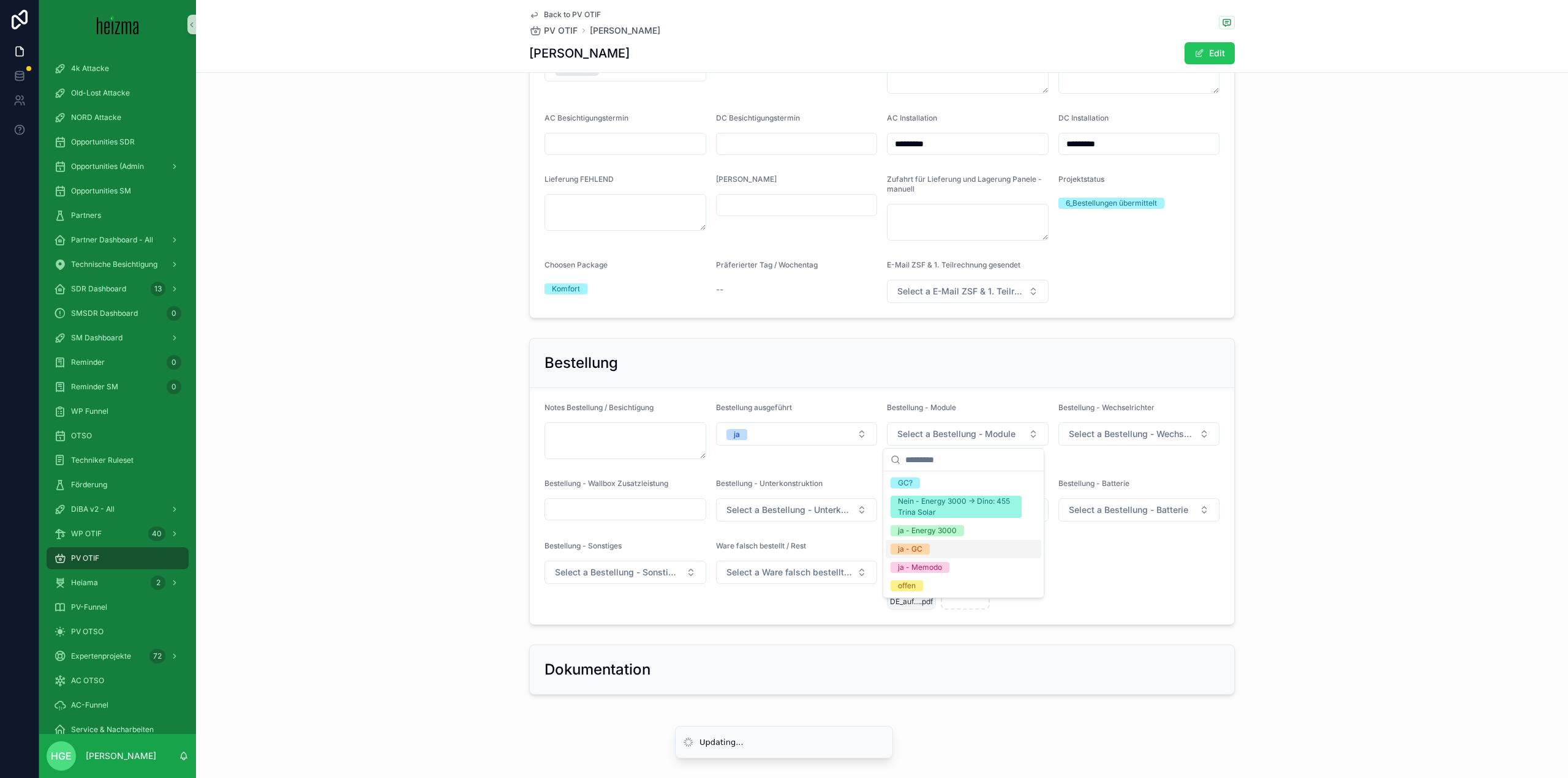
click at [923, 565] on div "ja - Memodo" at bounding box center [920, 568] width 44 height 11
click at [1122, 430] on span "Select a Bestellung - Wechselrichter" at bounding box center [1131, 434] width 126 height 12
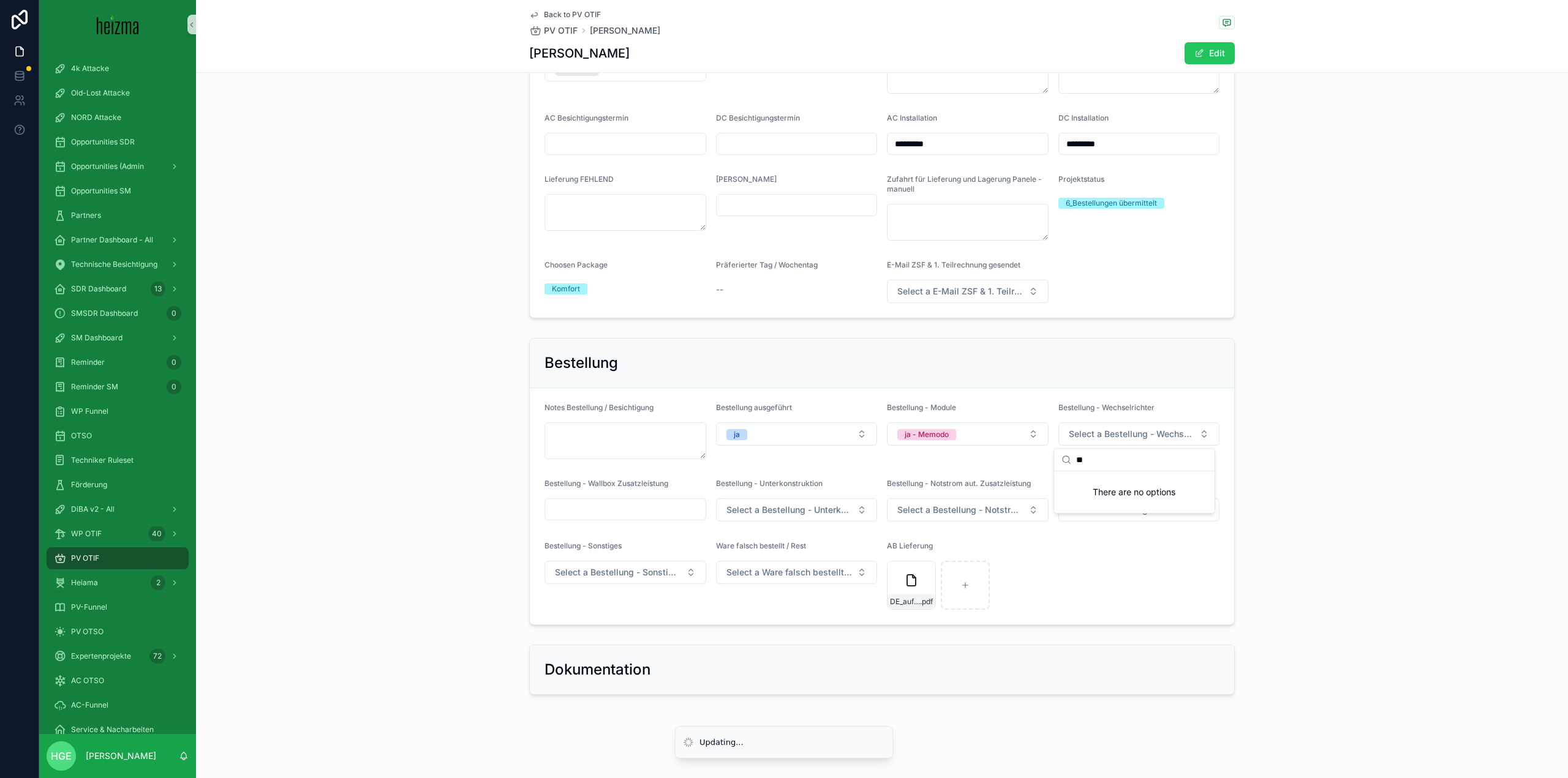
type input "*"
click at [747, 505] on span "Select a Bestellung - Unterkonstruktion" at bounding box center [789, 509] width 126 height 12
click at [984, 514] on span "Select a Bestellung - Notstrom aut. Zusatzleistung" at bounding box center [960, 509] width 126 height 12
click at [1157, 627] on div "Bestellung Notes Bestellung / Besichtigung Bestellung ausgeführt ja Bestellung …" at bounding box center [881, 480] width 1372 height 297
click at [1148, 505] on span "Select a Bestellung - Batterie" at bounding box center [1129, 509] width 119 height 12
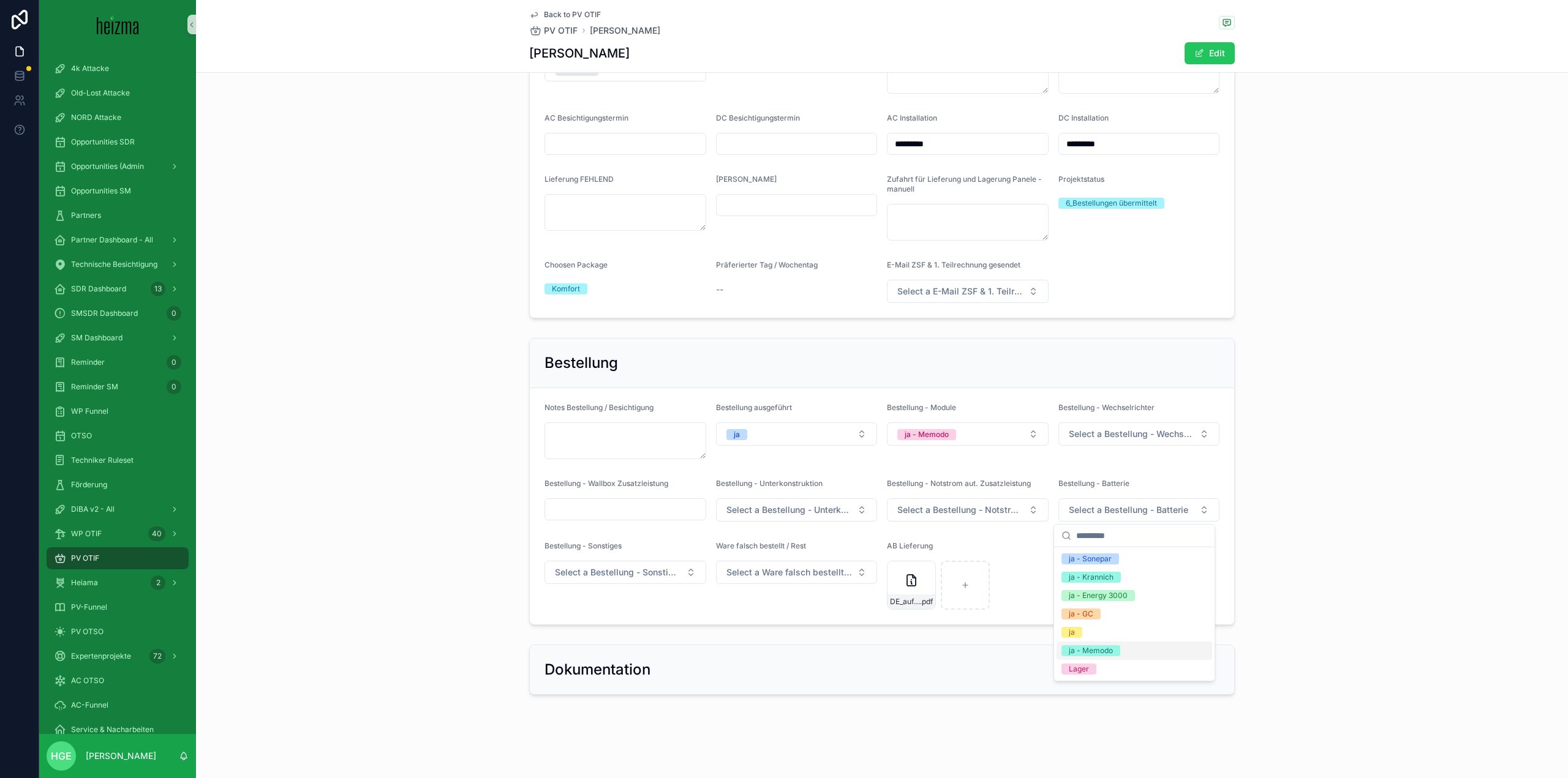
click at [1163, 658] on div "ja - Memodo" at bounding box center [1133, 650] width 155 height 18
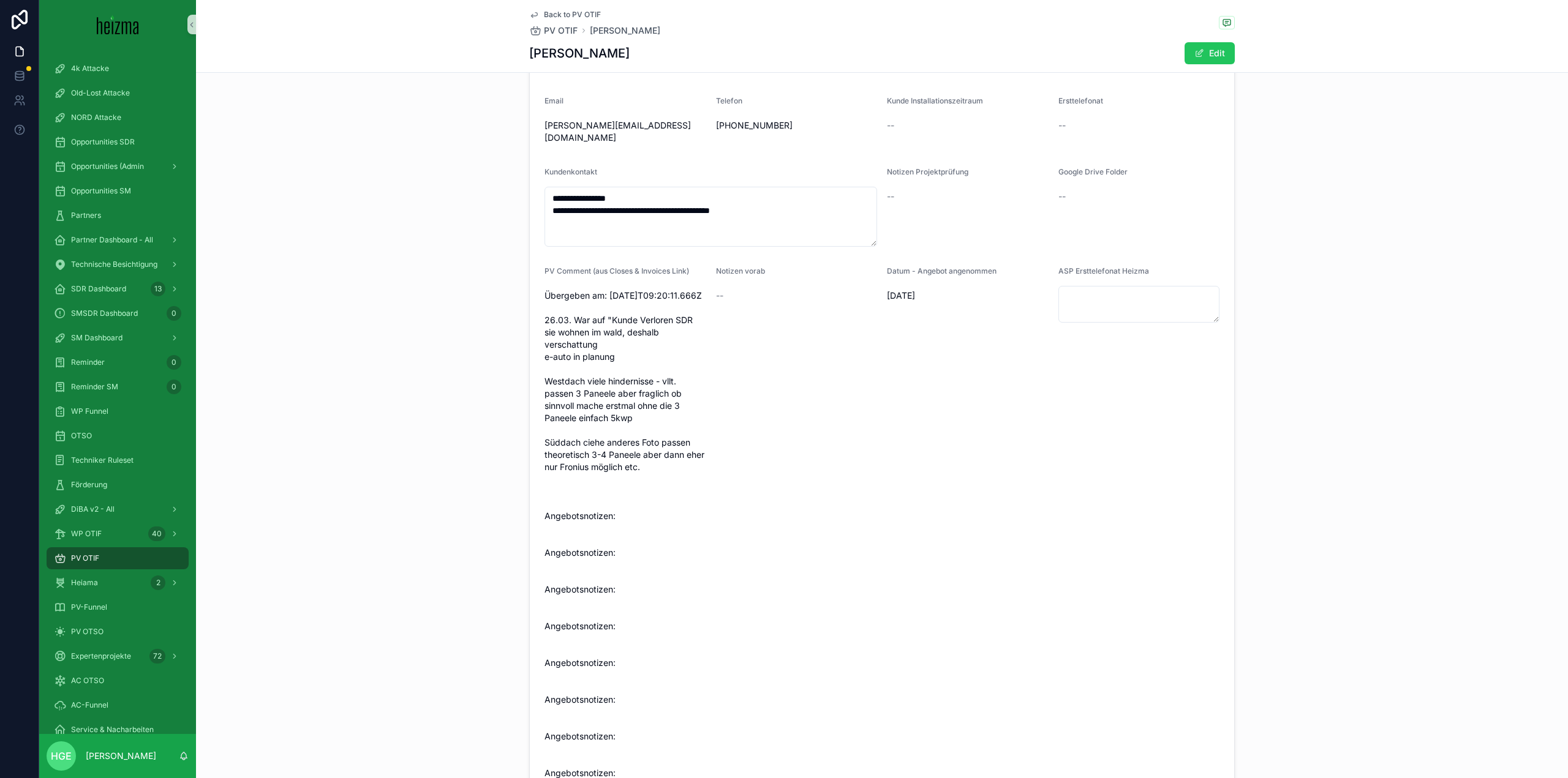
scroll to position [64, 0]
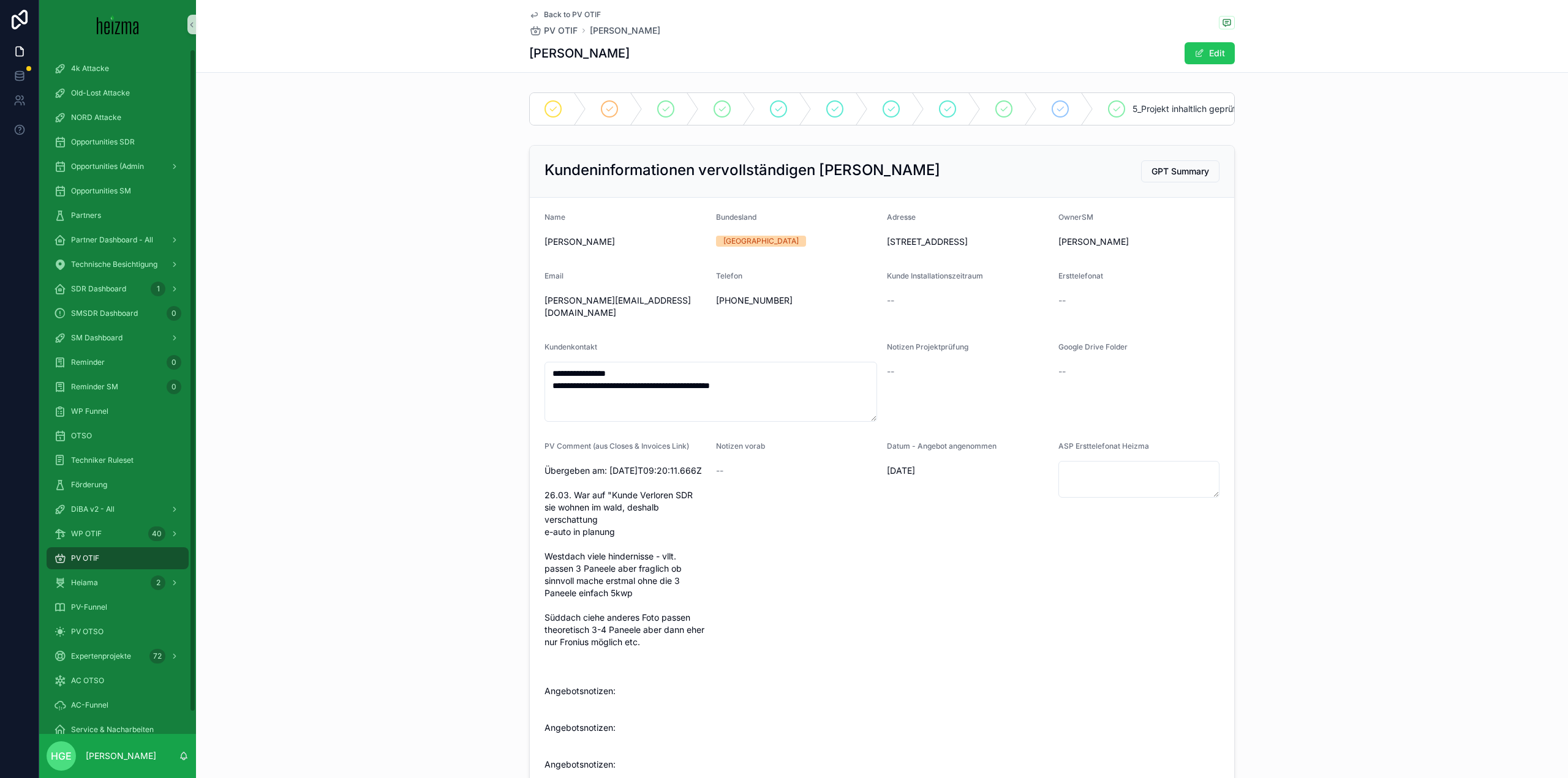
scroll to position [64, 0]
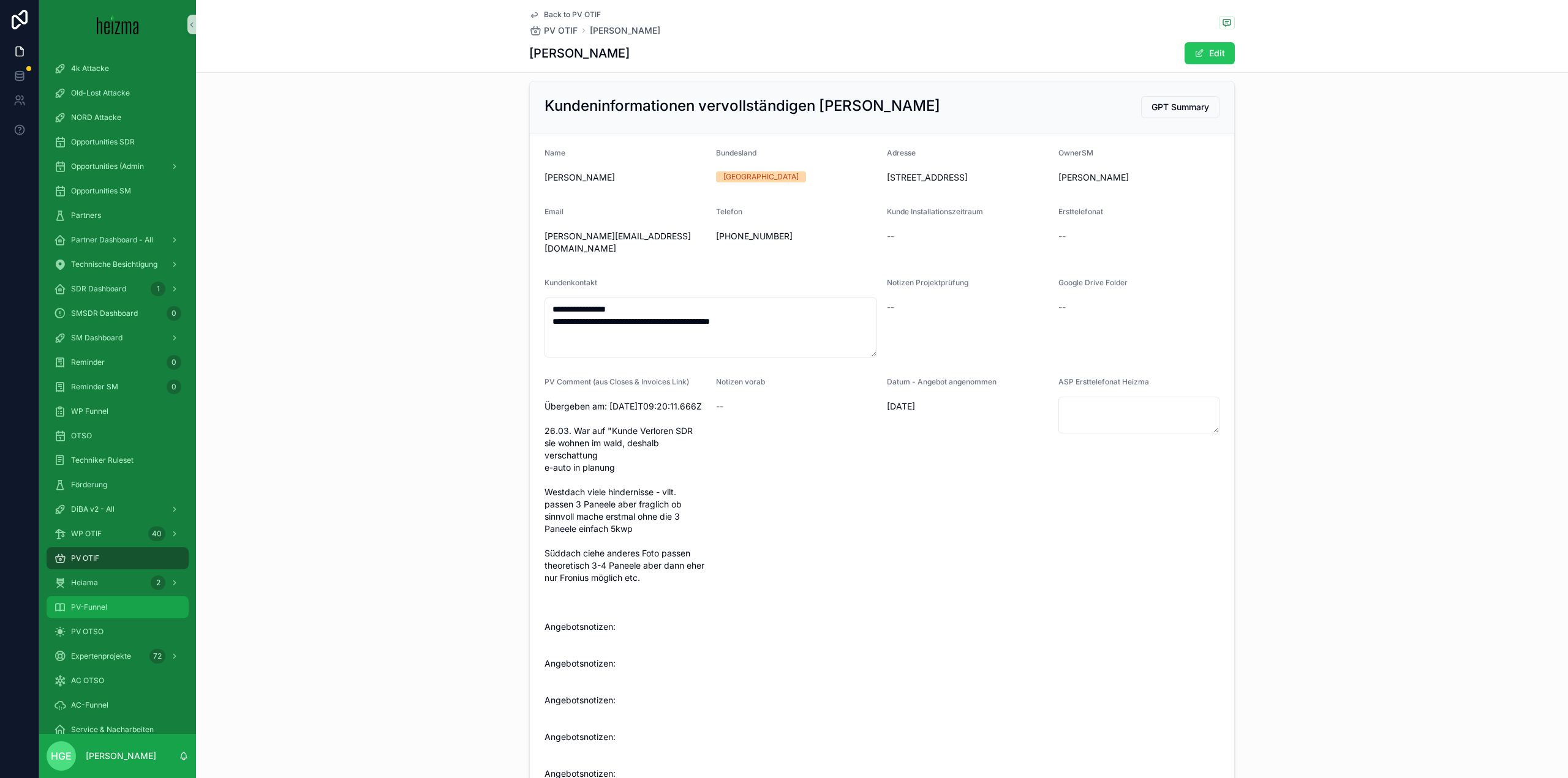
click at [107, 607] on span "PV-Funnel" at bounding box center [88, 607] width 36 height 10
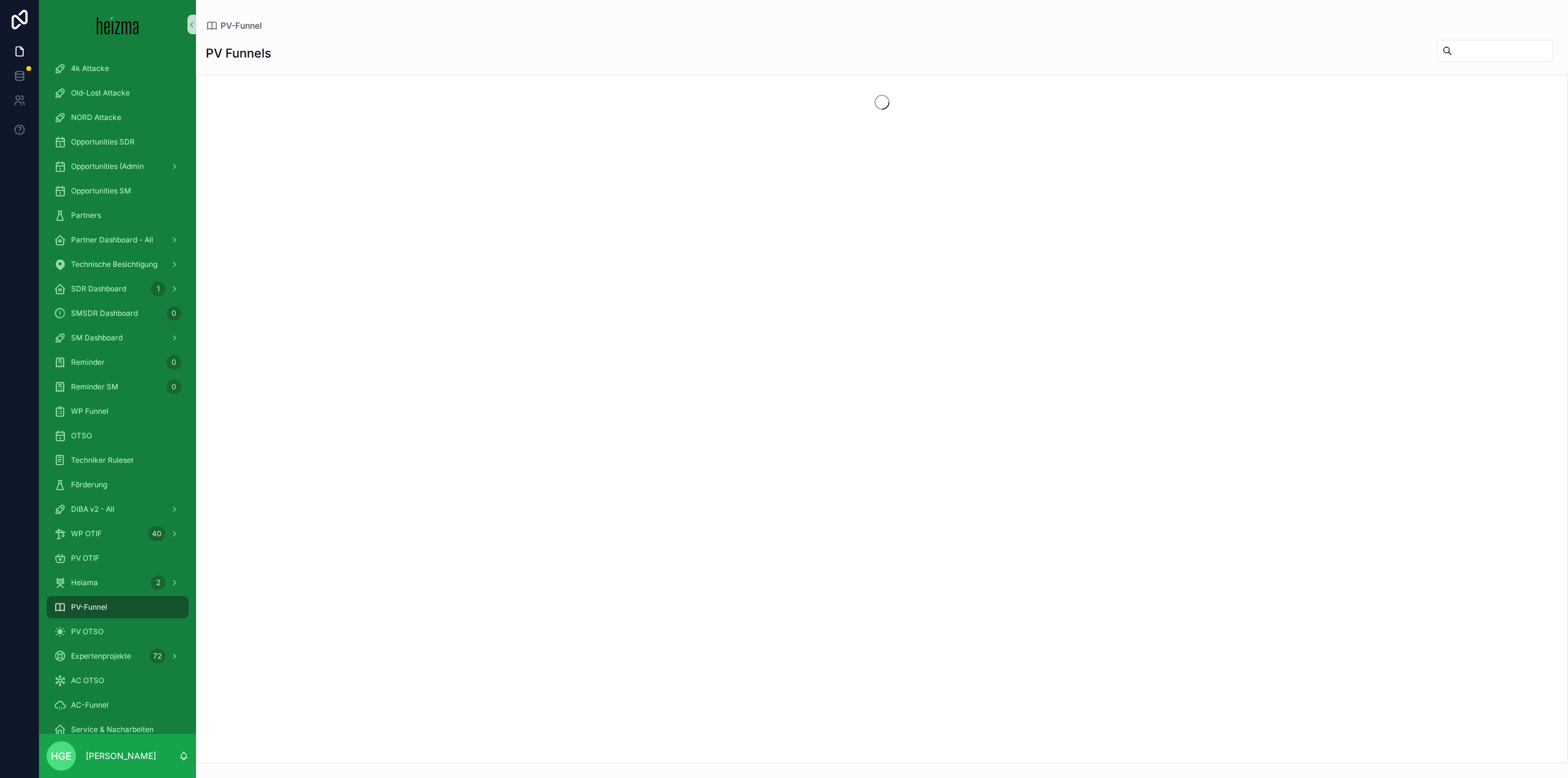
click at [1466, 53] on input "scrollable content" at bounding box center [1502, 51] width 100 height 17
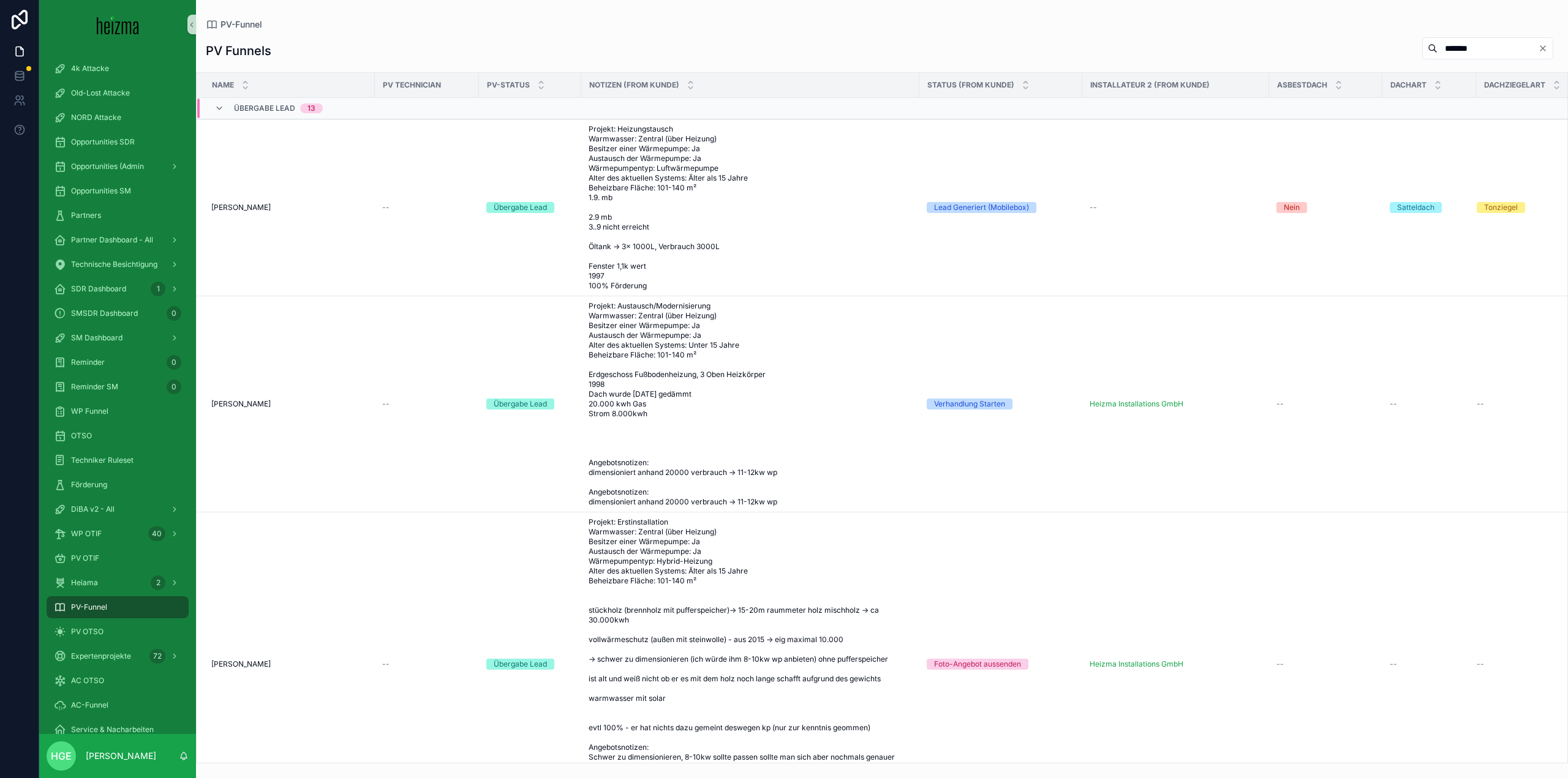
type input "*******"
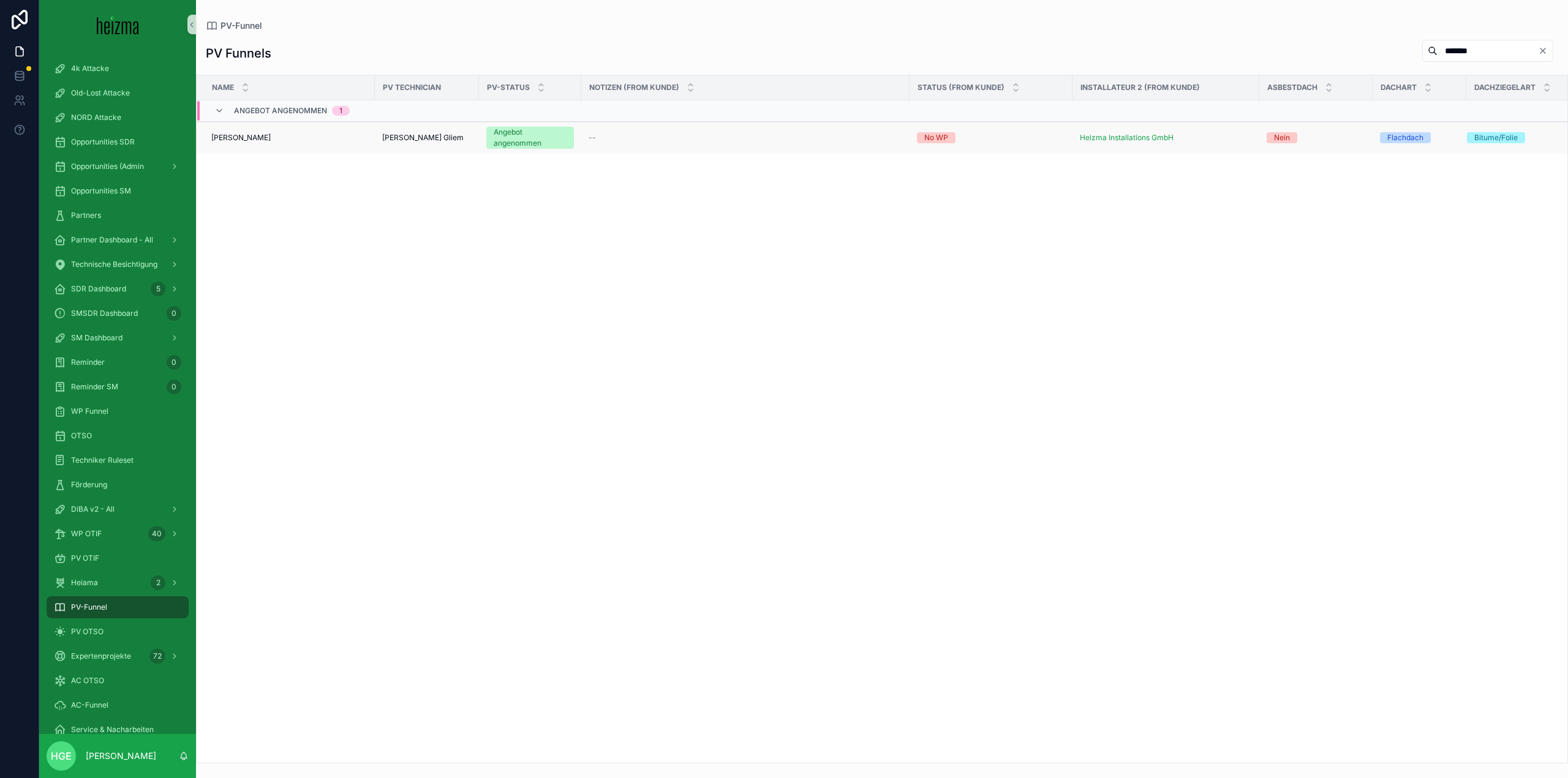
click at [257, 142] on span "[PERSON_NAME]" at bounding box center [241, 138] width 60 height 10
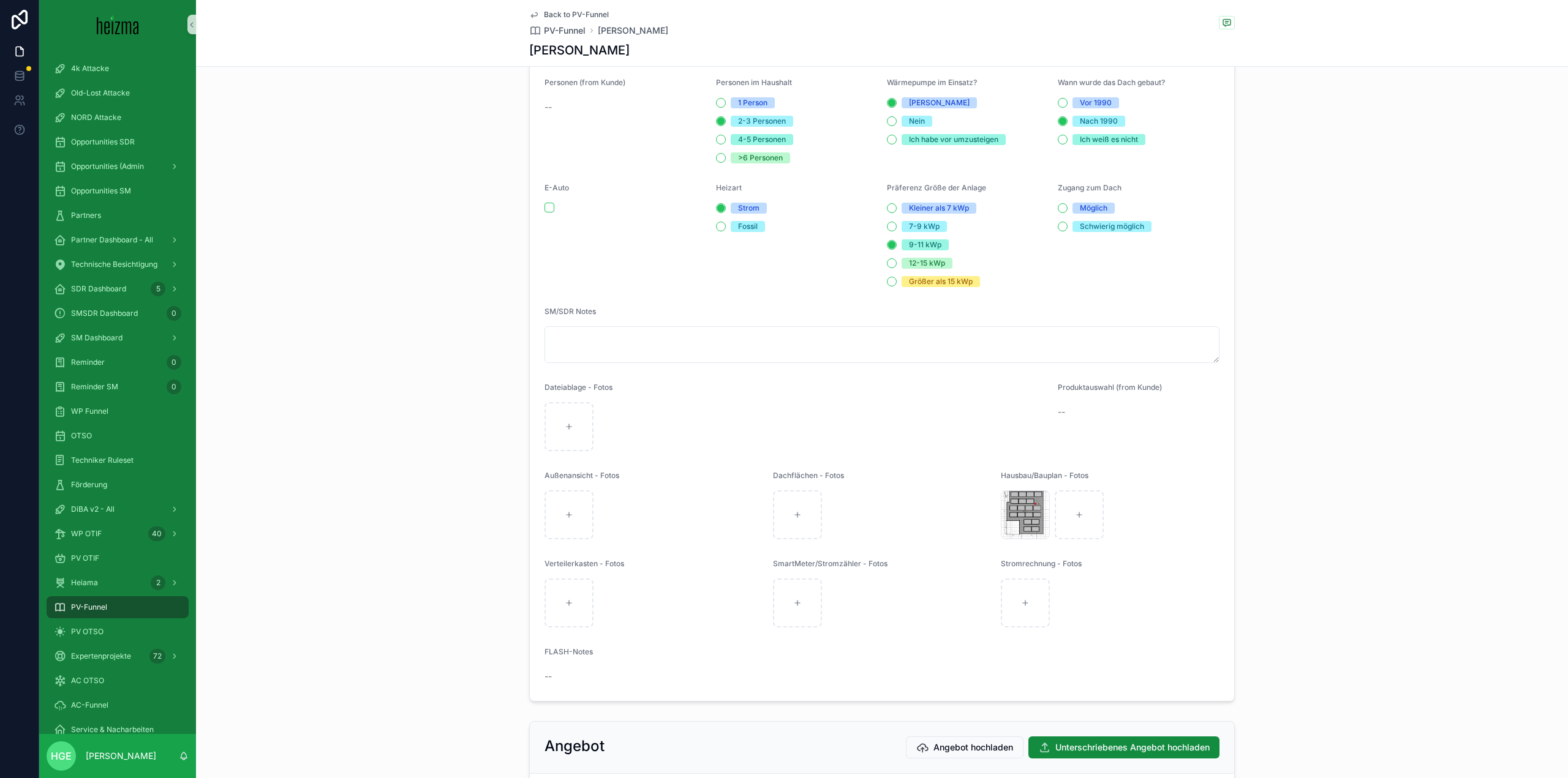
scroll to position [1591, 0]
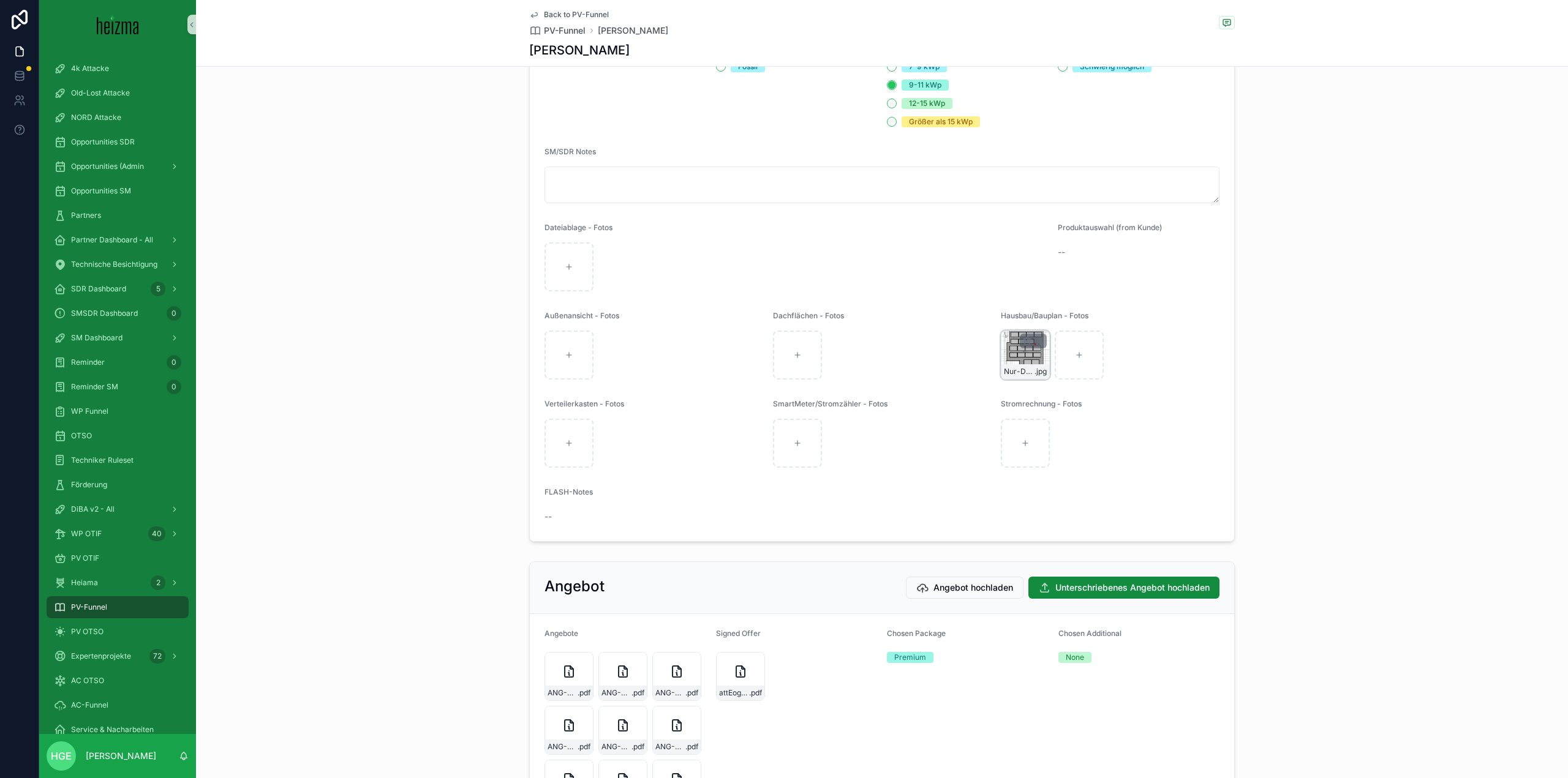
click at [1020, 362] on div "Nur-Dach .jpg" at bounding box center [1025, 355] width 49 height 49
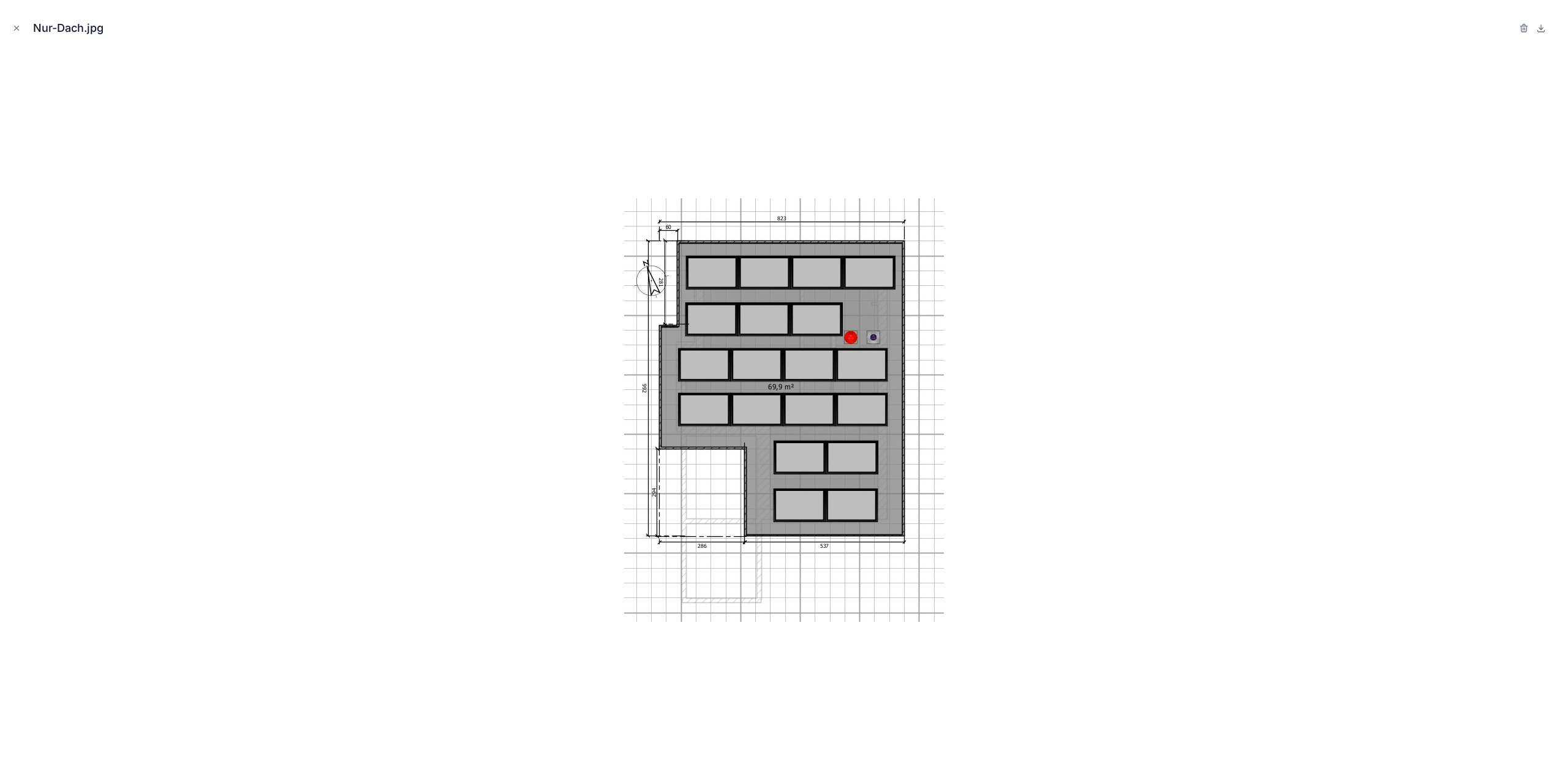
click at [999, 369] on div at bounding box center [784, 410] width 1549 height 716
drag, startPoint x: 477, startPoint y: 549, endPoint x: 486, endPoint y: 538, distance: 14.2
click at [483, 543] on div at bounding box center [784, 410] width 1549 height 716
click at [20, 25] on icon "Close modal" at bounding box center [16, 28] width 8 height 8
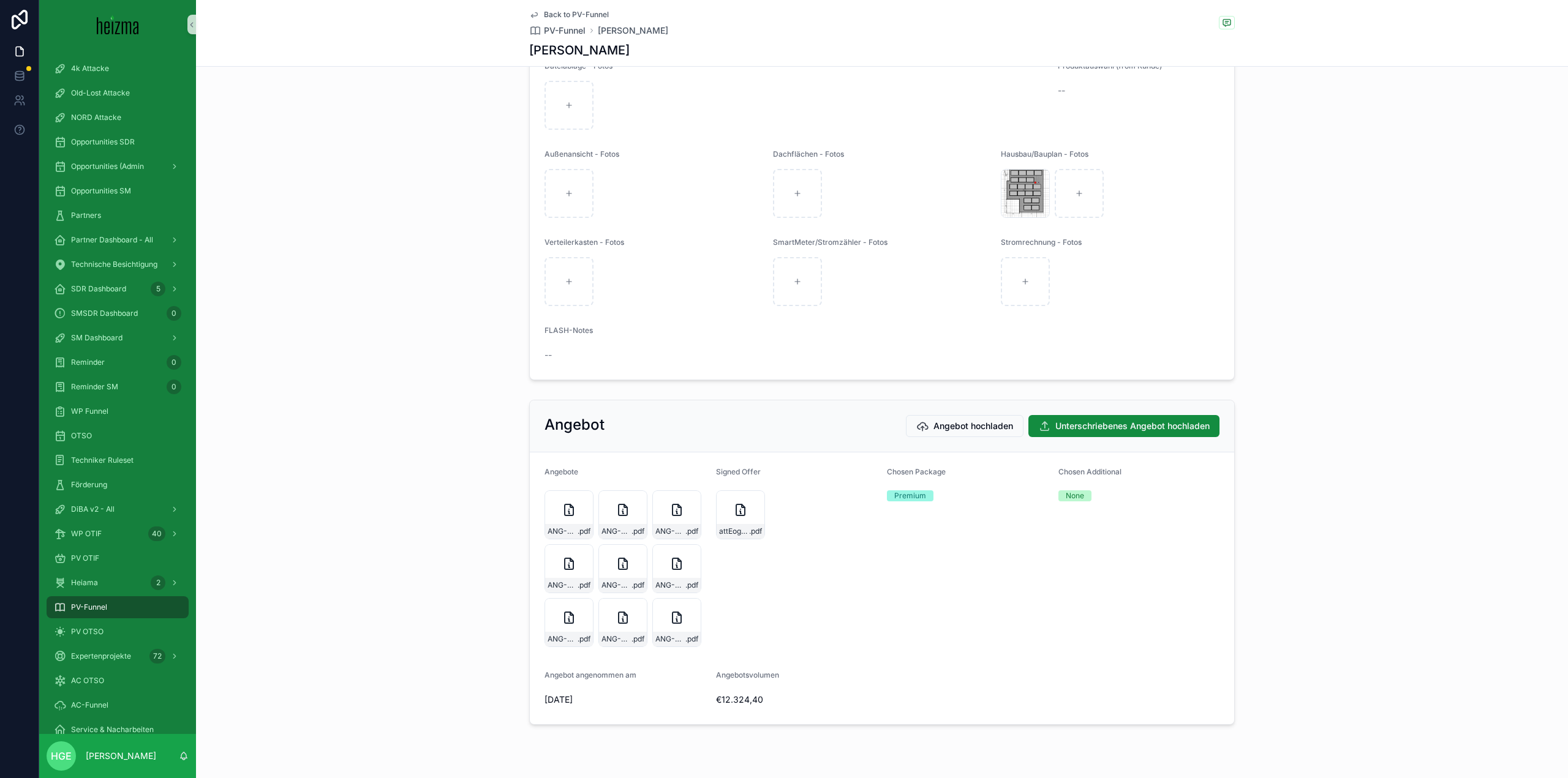
scroll to position [1792, 0]
